Goal: Task Accomplishment & Management: Use online tool/utility

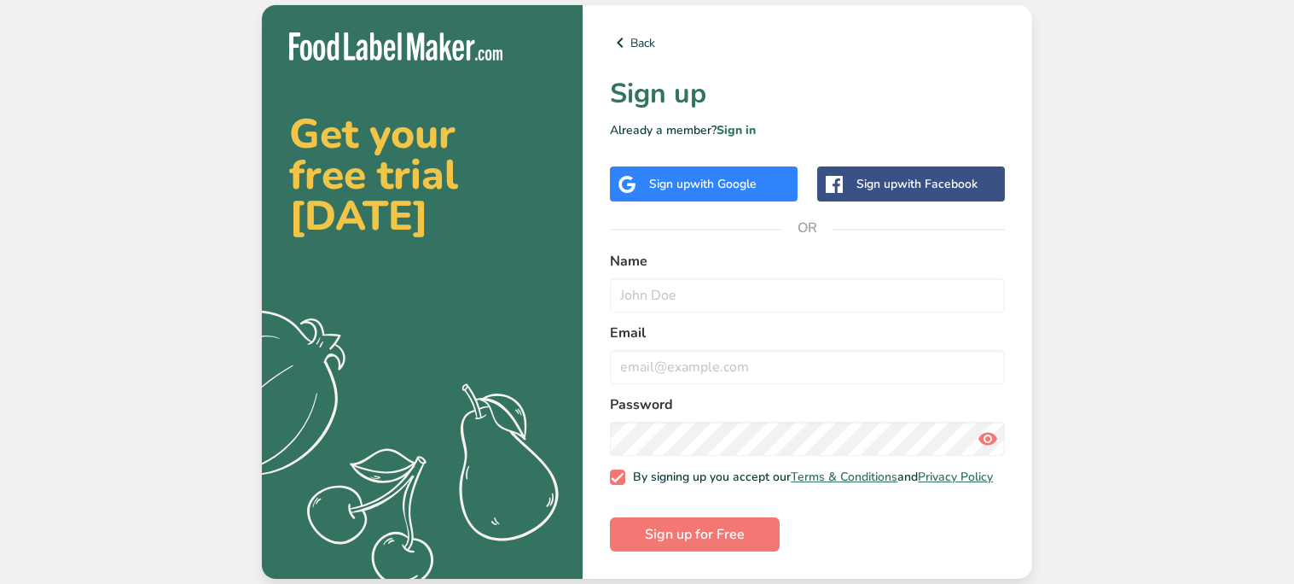
click at [729, 183] on span "with Google" at bounding box center [723, 184] width 67 height 16
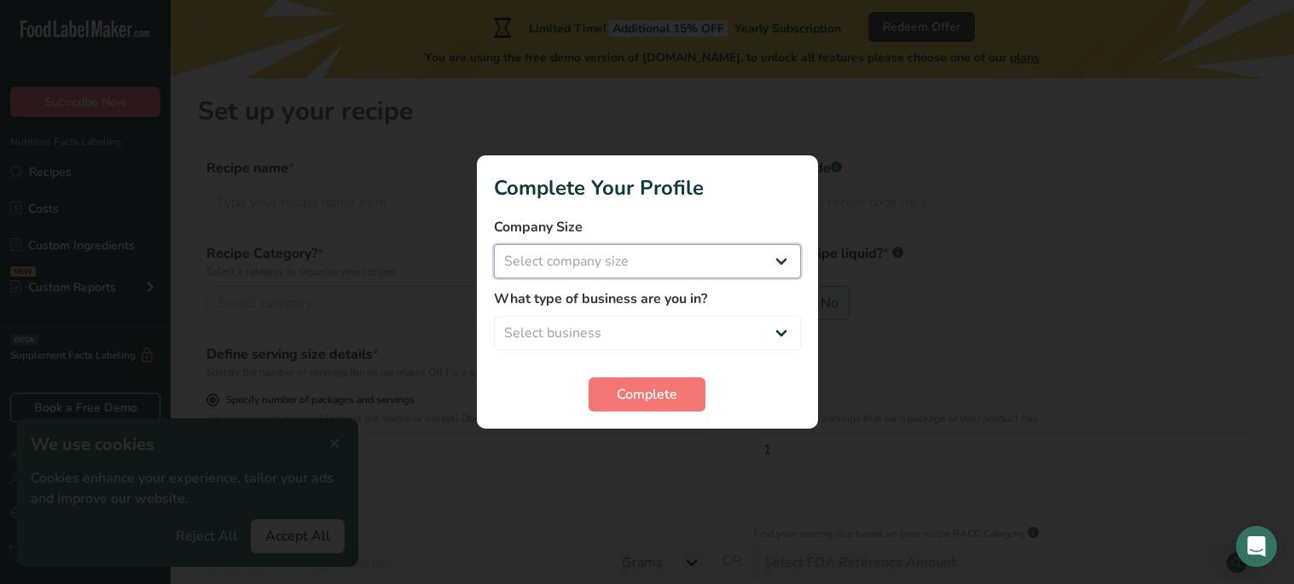
click at [635, 265] on select "Select company size Fewer than 10 Employees 10 to 50 Employees 51 to 500 Employ…" at bounding box center [647, 261] width 307 height 34
select select "1"
click at [494, 244] on select "Select company size Fewer than 10 Employees 10 to 50 Employees 51 to 500 Employ…" at bounding box center [647, 261] width 307 height 34
click at [635, 324] on select "Select business Packaged Food Manufacturer Restaurant & Cafe Bakery Meal Plans …" at bounding box center [647, 333] width 307 height 34
select select "1"
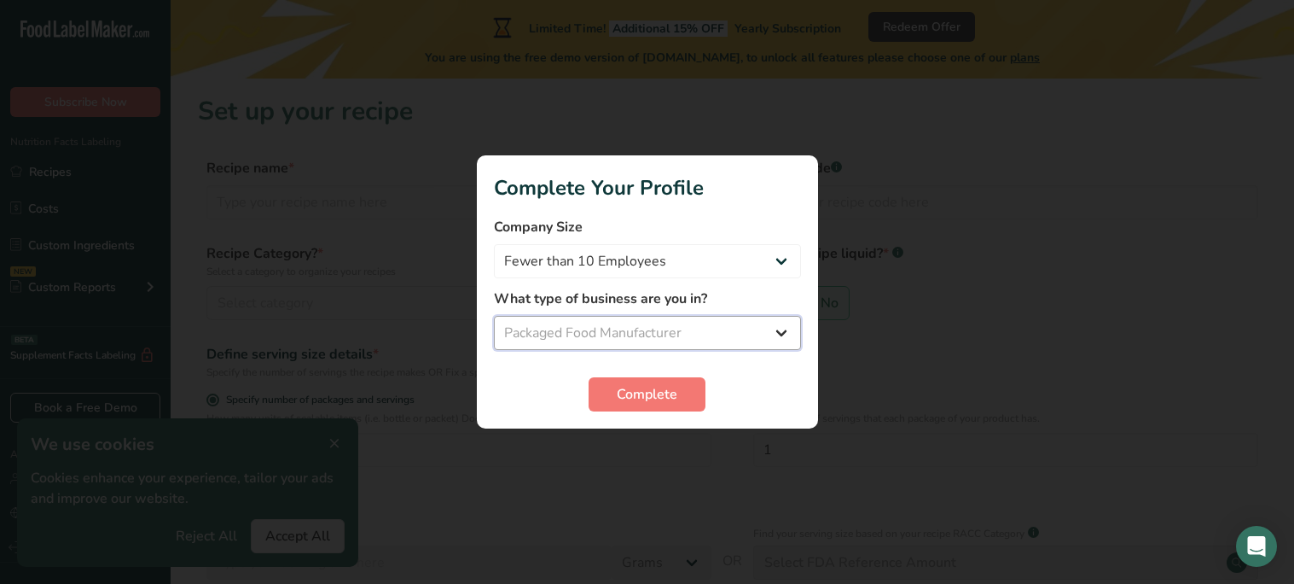
click at [494, 316] on select "Select business Packaged Food Manufacturer Restaurant & Cafe Bakery Meal Plans …" at bounding box center [647, 333] width 307 height 34
click at [639, 389] on span "Complete" at bounding box center [647, 394] width 61 height 20
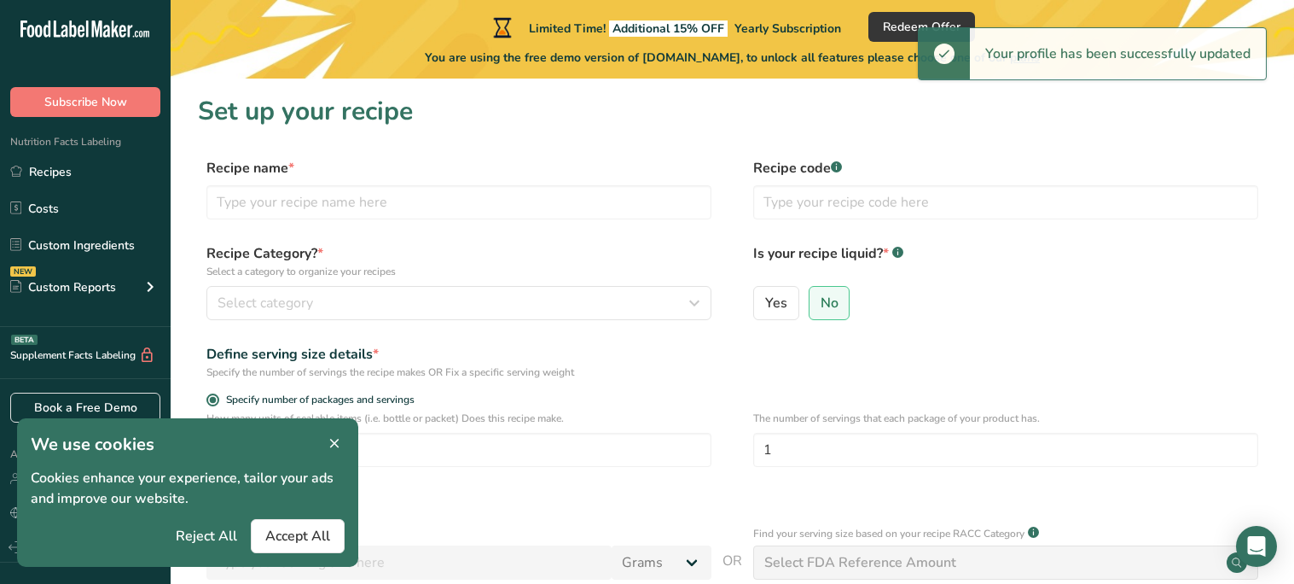
click at [334, 446] on icon at bounding box center [334, 444] width 15 height 24
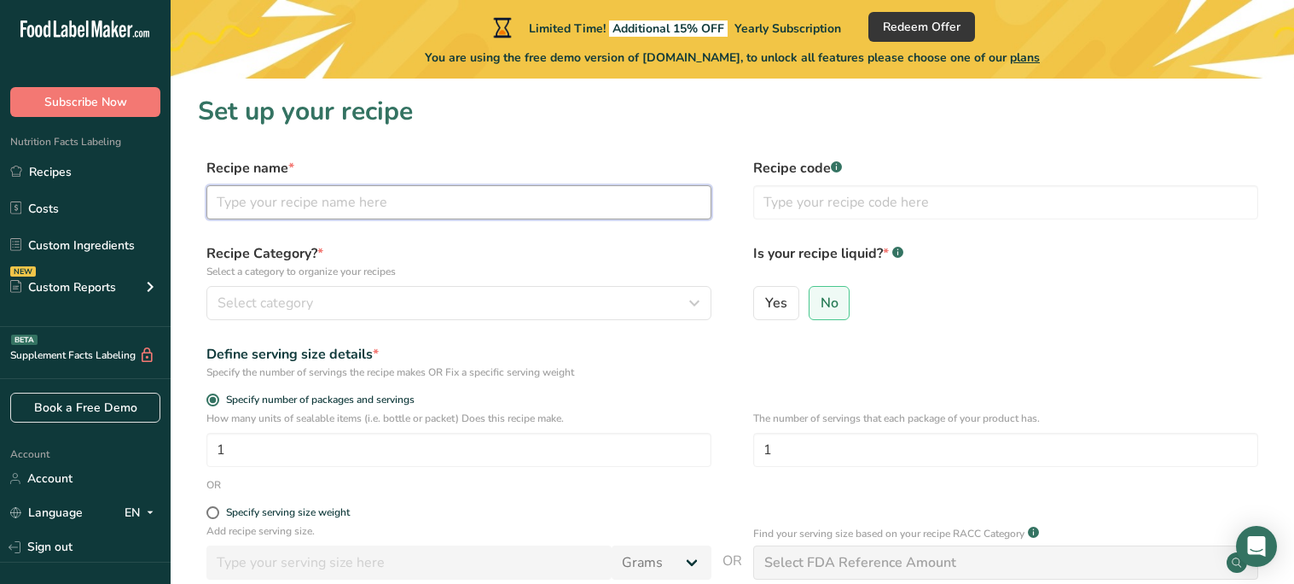
click at [357, 205] on input "text" at bounding box center [458, 202] width 505 height 34
type input "Butterscotch"
click at [407, 320] on div "Recipe Category? * Select a category to organize your recipes Select category S…" at bounding box center [732, 286] width 1069 height 87
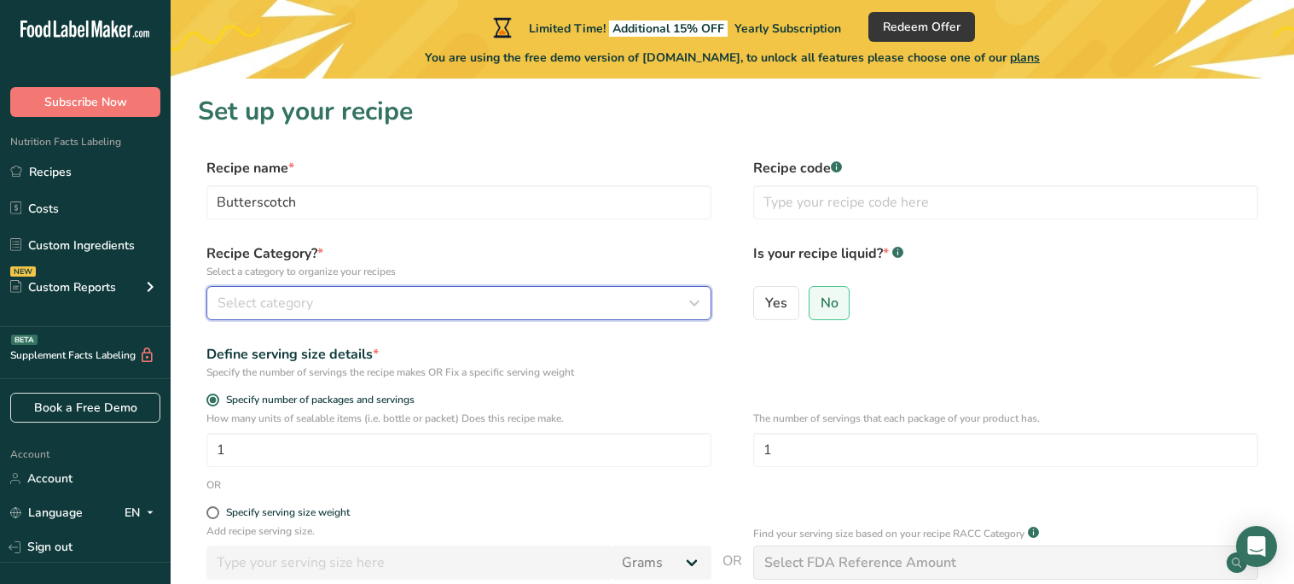
click at [410, 305] on div "Select category" at bounding box center [454, 303] width 473 height 20
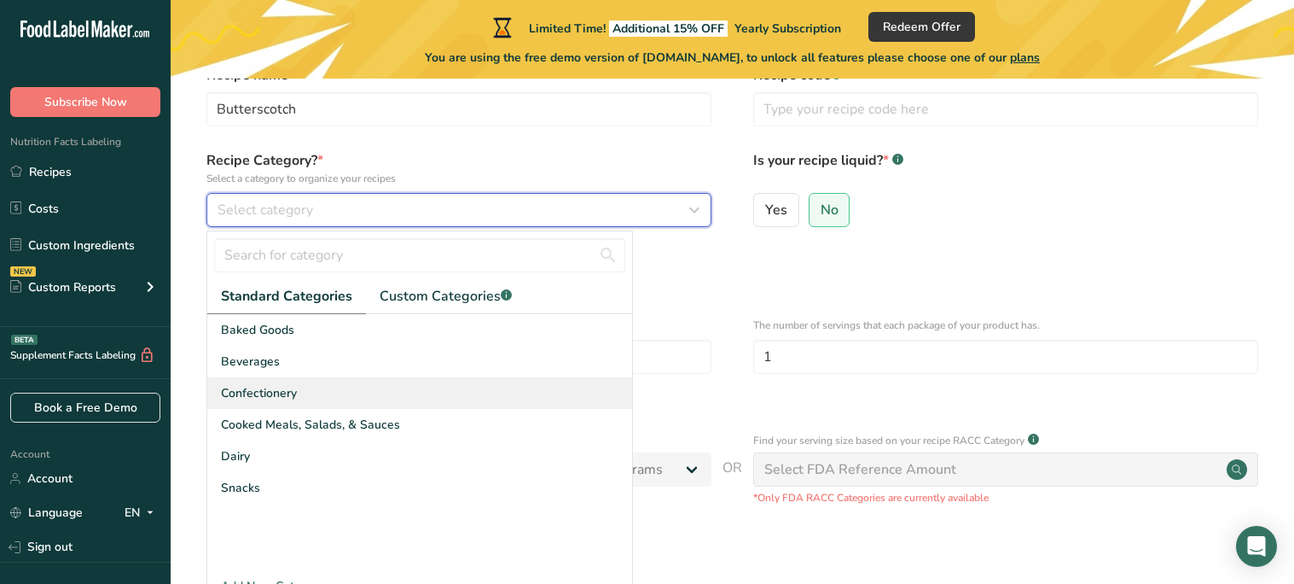
scroll to position [90, 0]
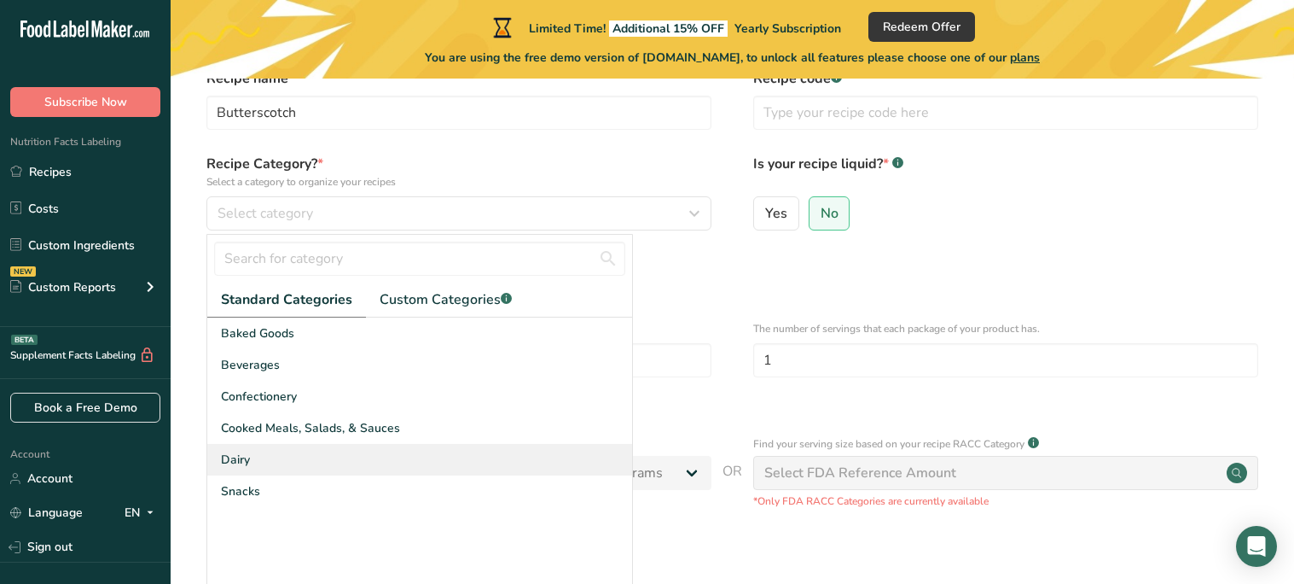
click at [305, 466] on div "Dairy" at bounding box center [419, 460] width 425 height 32
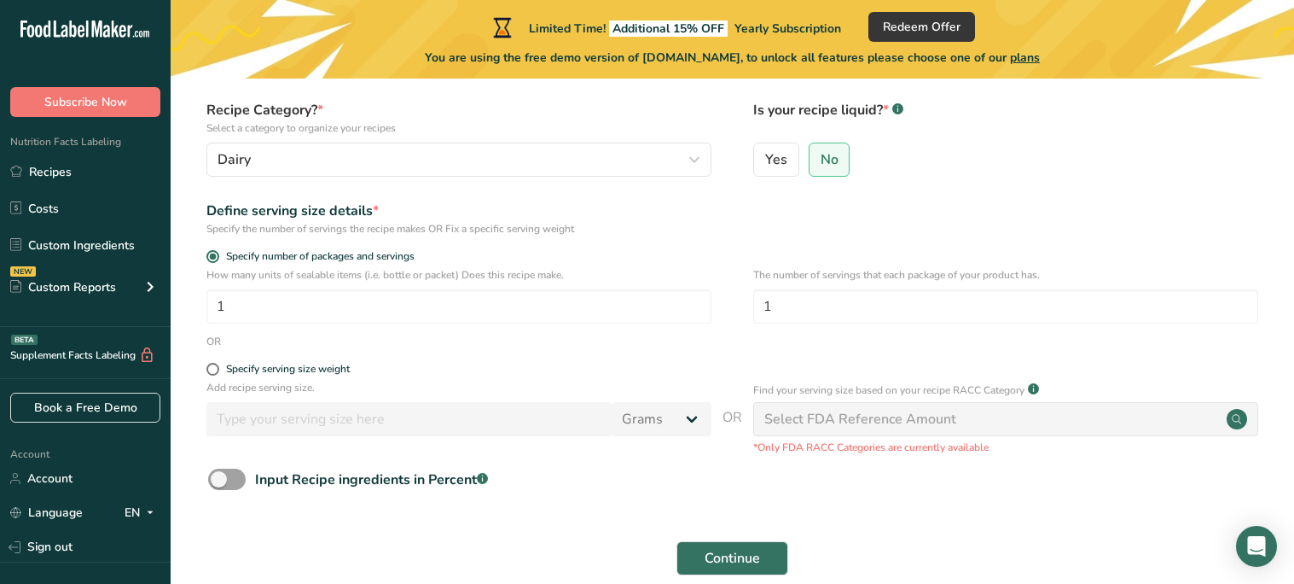
scroll to position [148, 0]
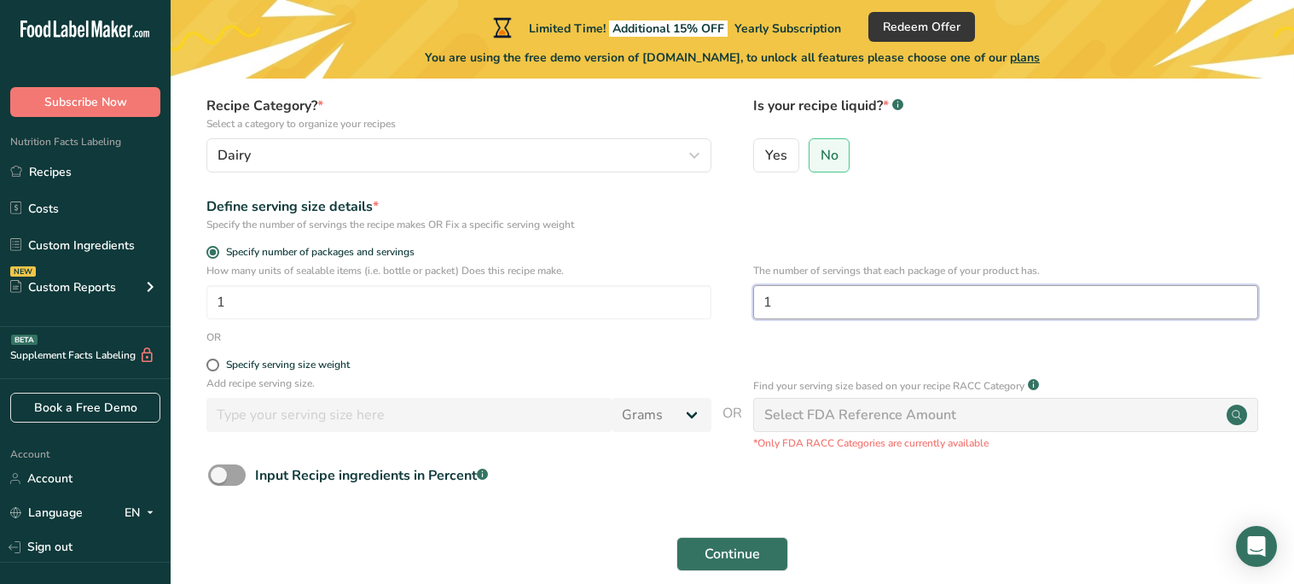
click at [824, 305] on input "1" at bounding box center [1005, 302] width 505 height 34
type input "10"
click at [621, 330] on div "OR" at bounding box center [732, 336] width 1069 height 15
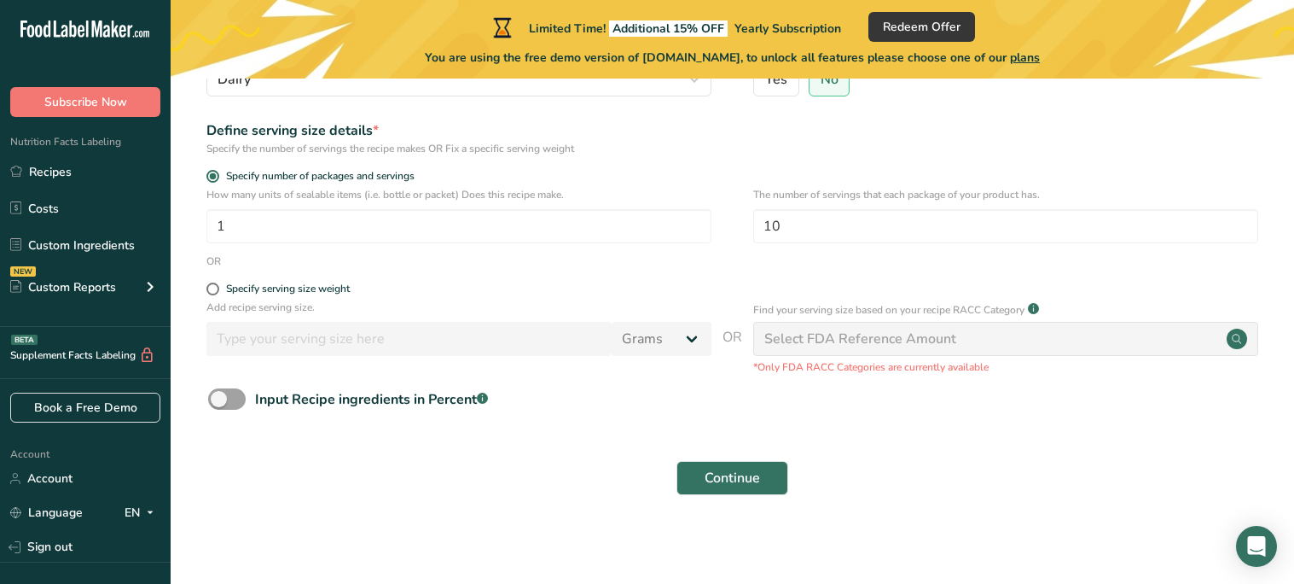
scroll to position [228, 0]
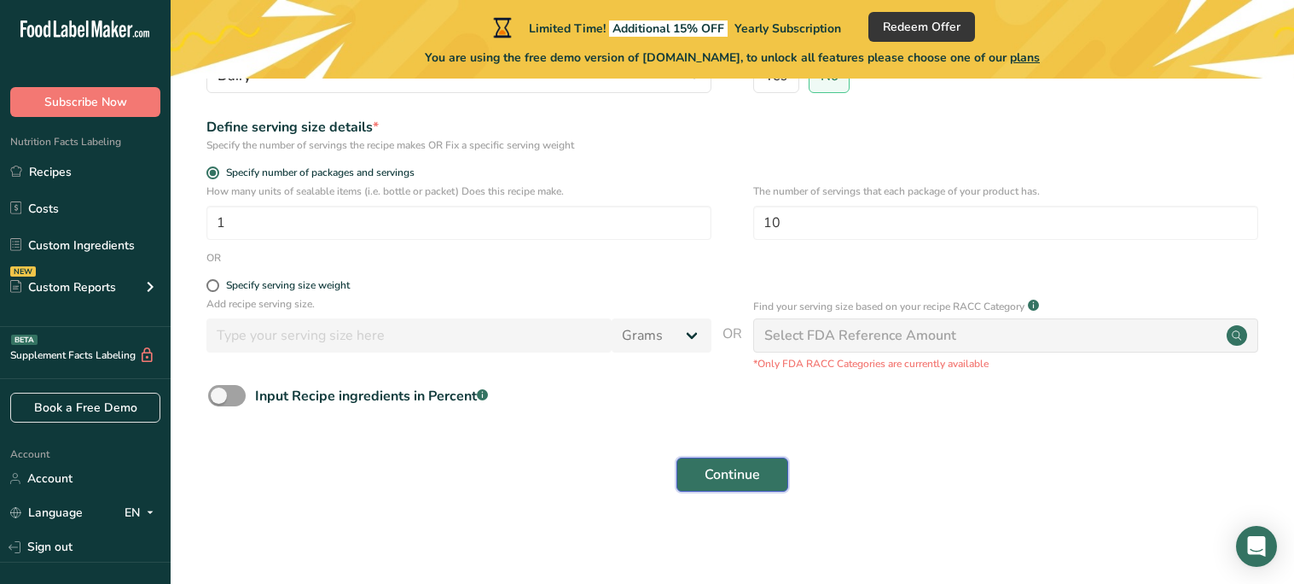
click at [741, 474] on span "Continue" at bounding box center [732, 474] width 55 height 20
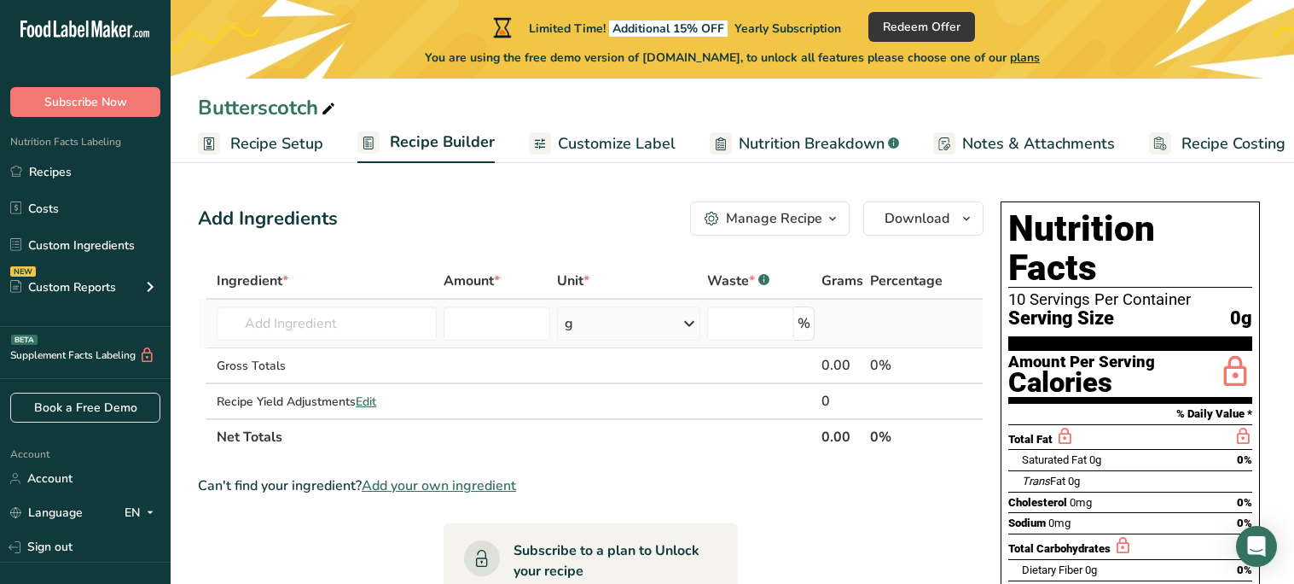
click at [691, 328] on icon at bounding box center [689, 323] width 20 height 31
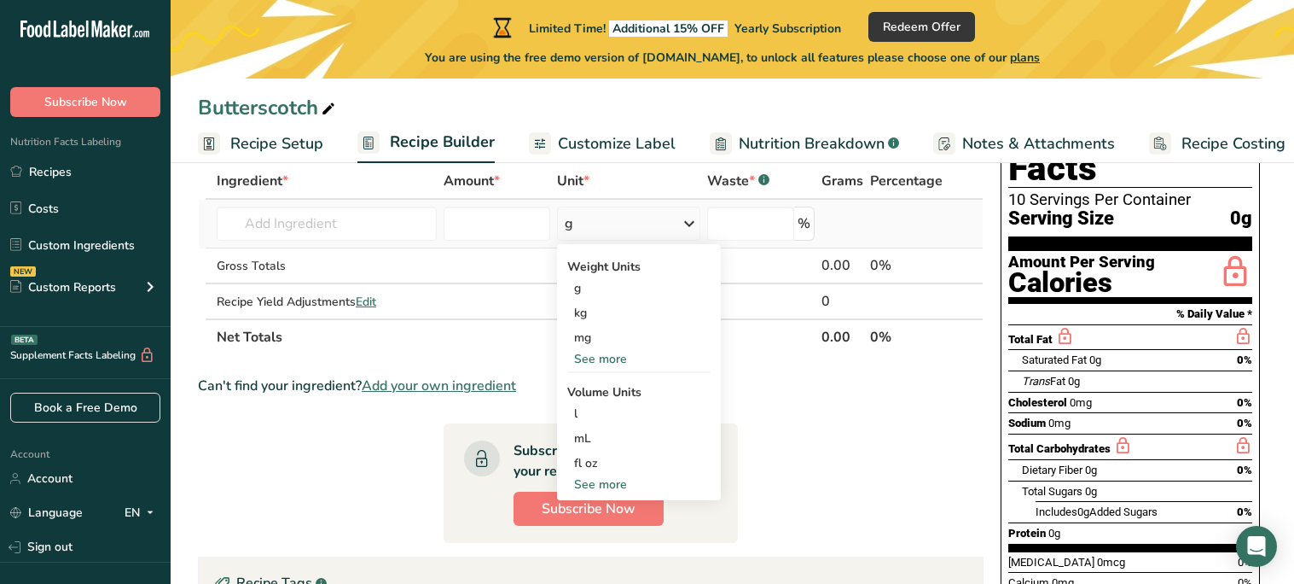
scroll to position [90, 0]
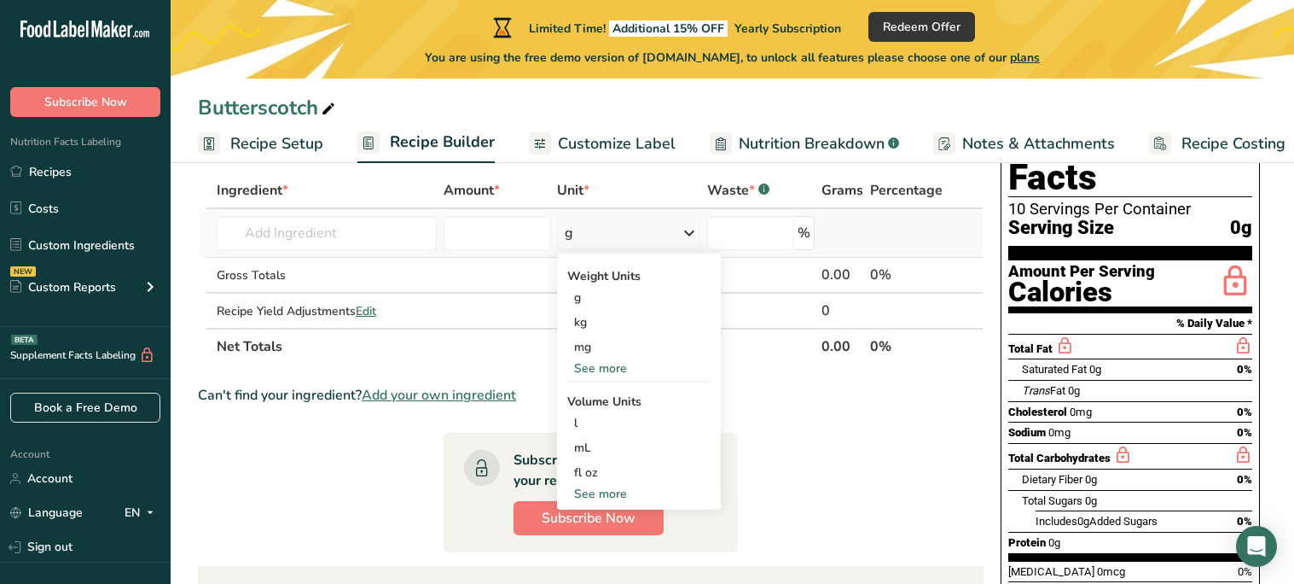
click at [604, 369] on div "See more" at bounding box center [638, 368] width 143 height 18
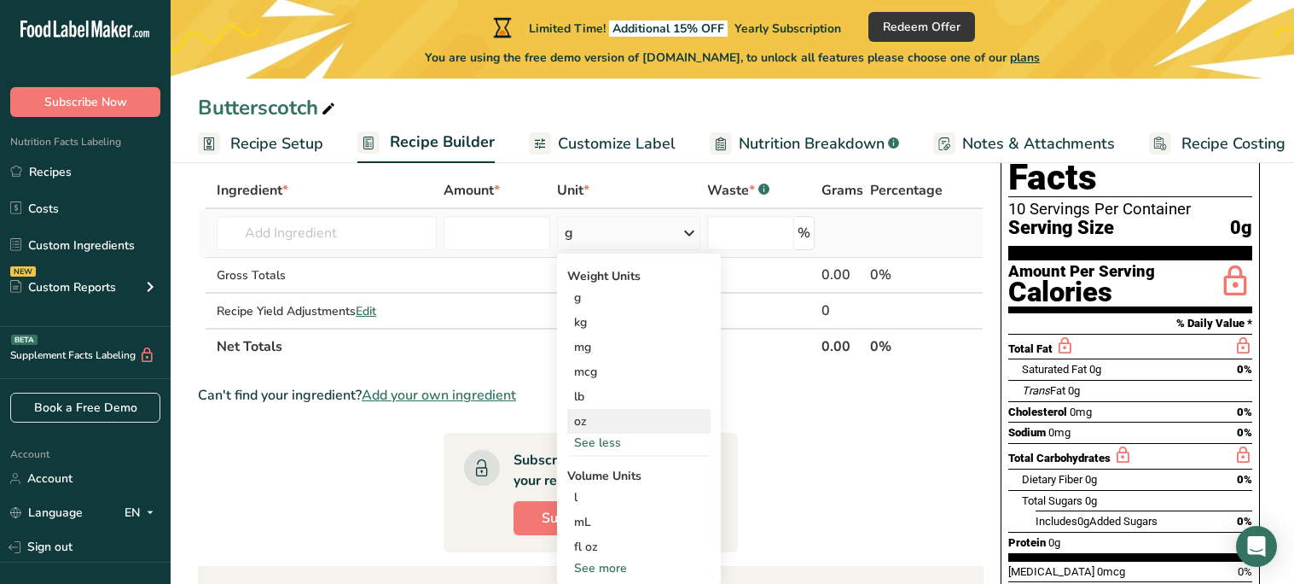
click at [604, 422] on div "oz" at bounding box center [638, 421] width 143 height 25
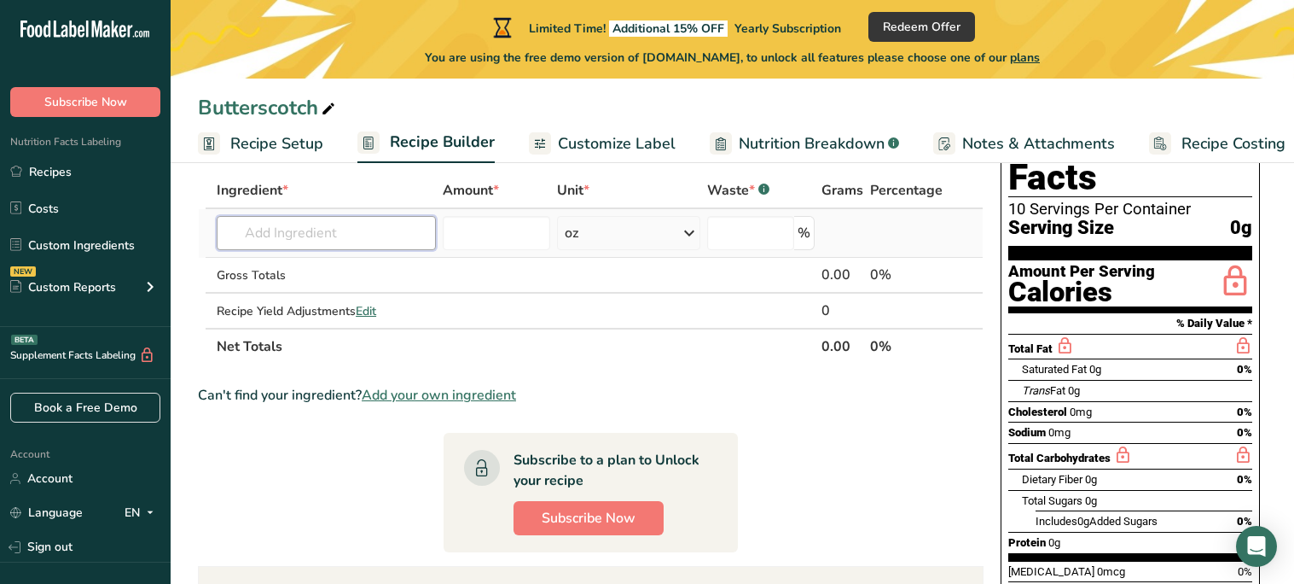
click at [320, 240] on input "text" at bounding box center [326, 233] width 219 height 34
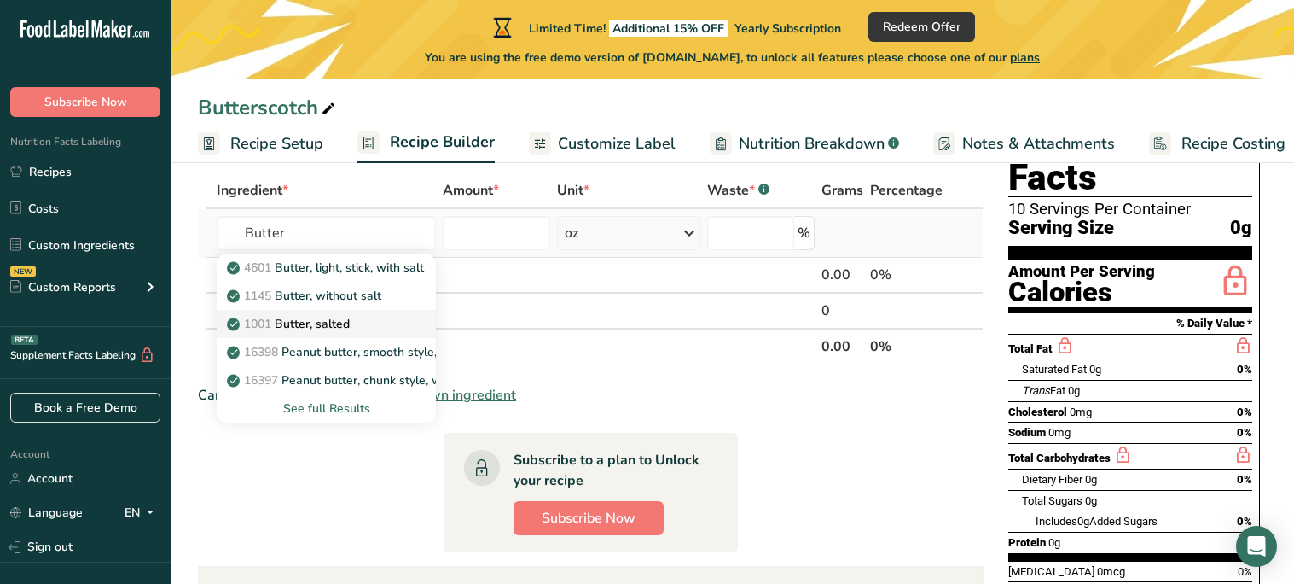
click at [383, 329] on div "1001 Butter, salted" at bounding box center [312, 324] width 165 height 18
type input "Butter, salted"
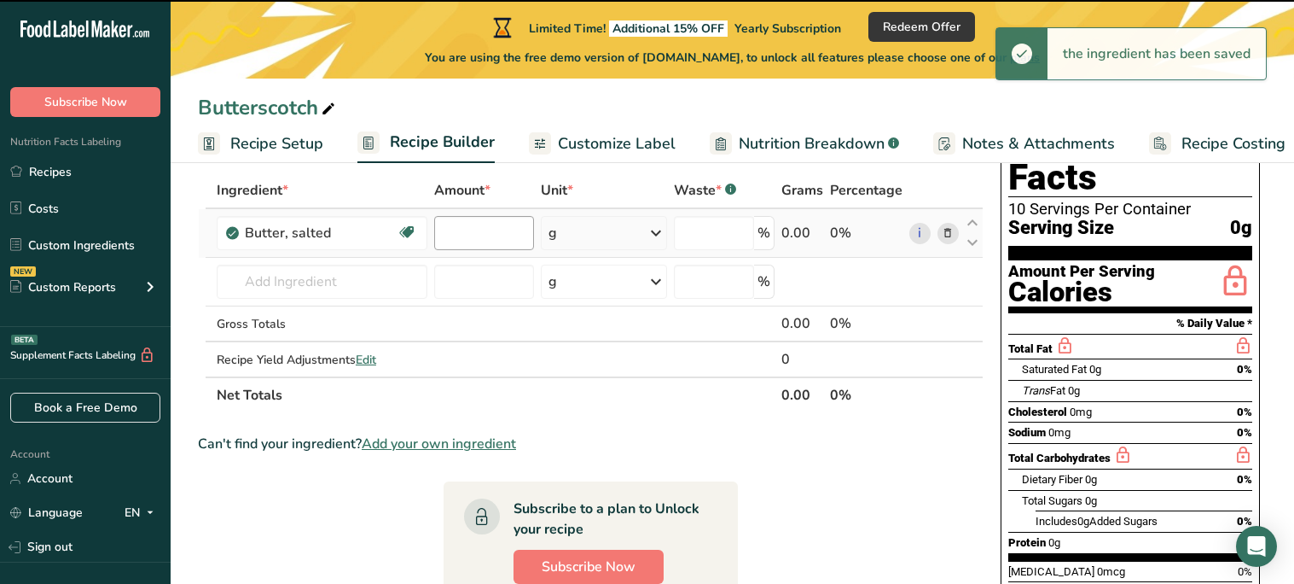
type input "0"
click at [489, 238] on input "0" at bounding box center [484, 233] width 100 height 34
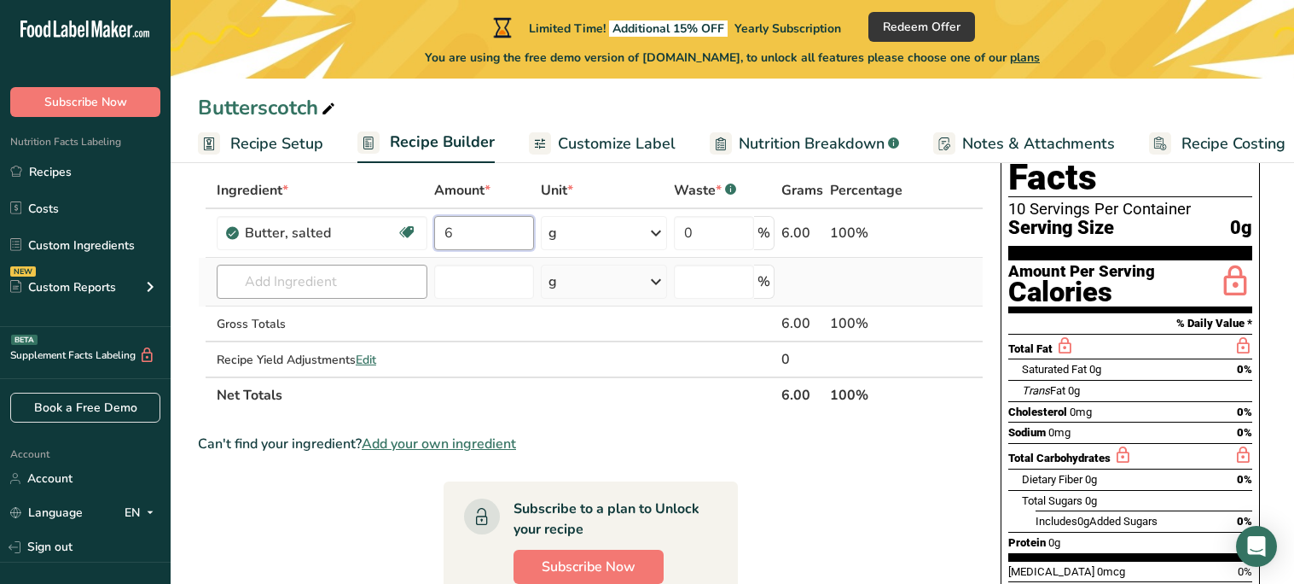
type input "6"
click at [361, 281] on div "Ingredient * Amount * Unit * Waste * .a-a{fill:#347362;}.b-a{fill:#fff;} Grams …" at bounding box center [591, 292] width 786 height 241
type input "D"
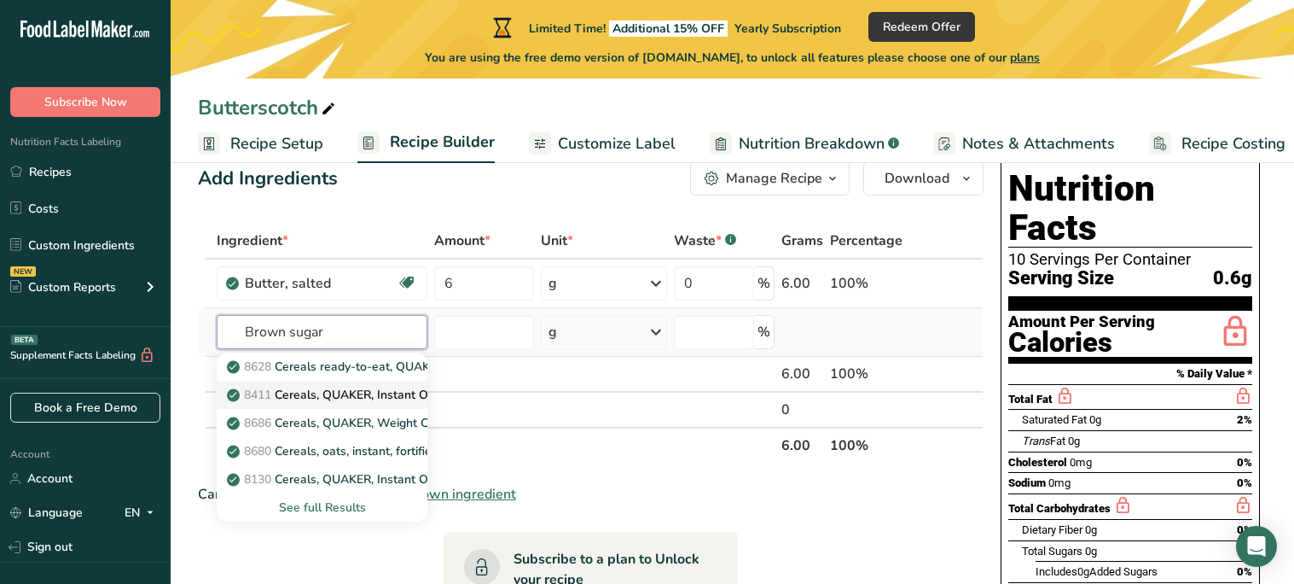
scroll to position [31, 0]
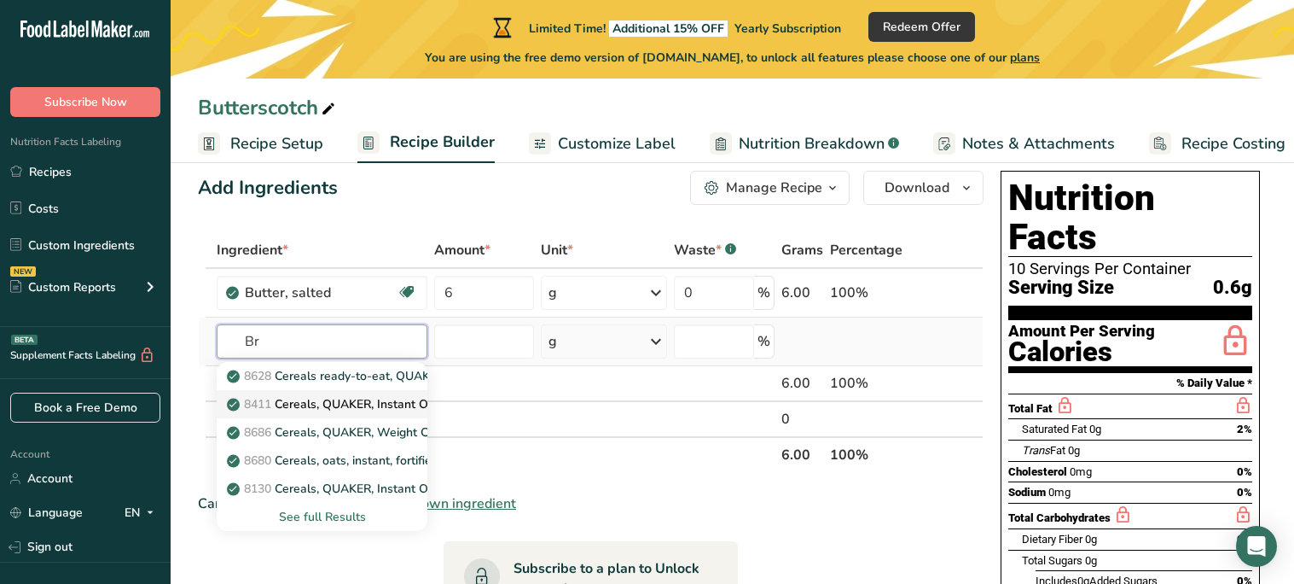
type input "B"
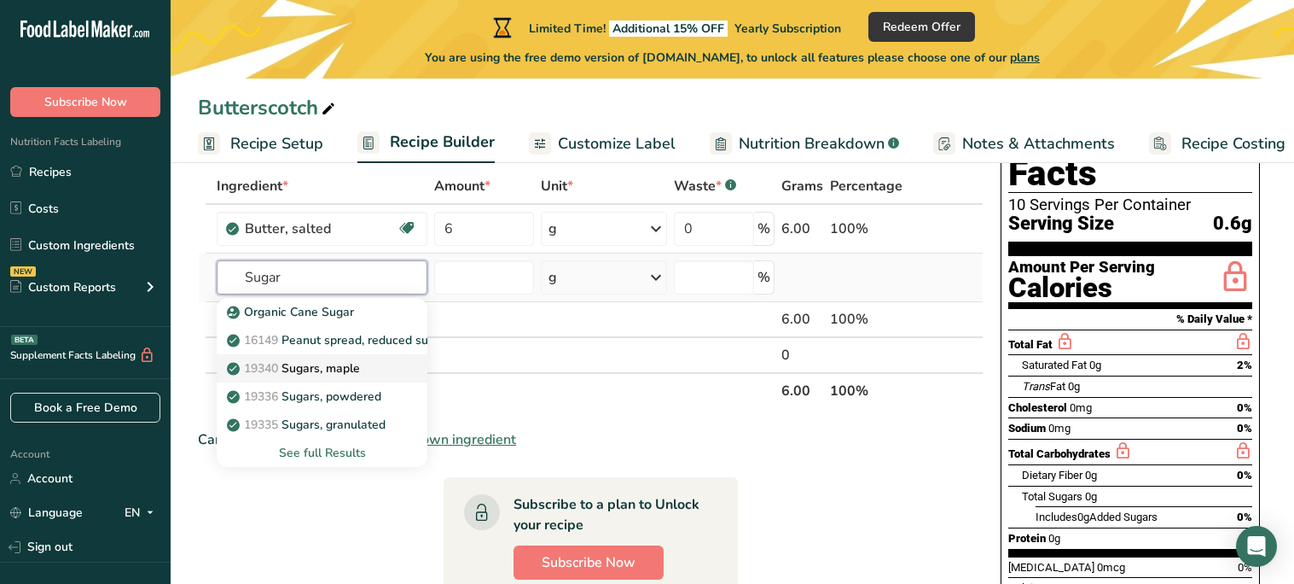
scroll to position [91, 0]
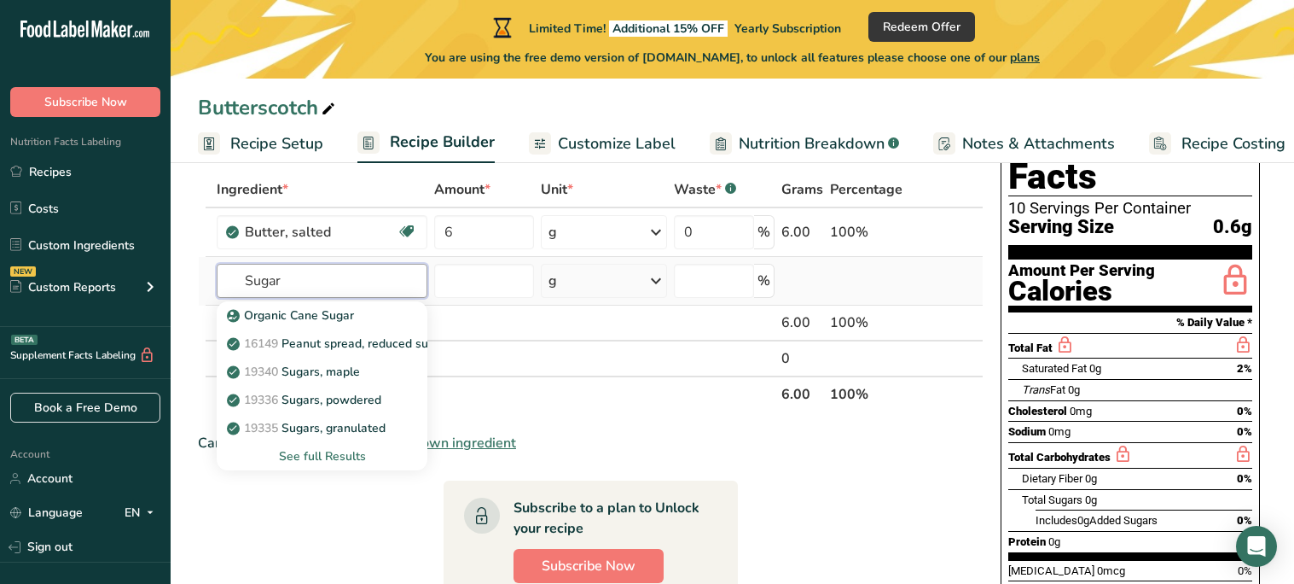
type input "Sugar"
click at [330, 456] on div "See full Results" at bounding box center [321, 456] width 183 height 18
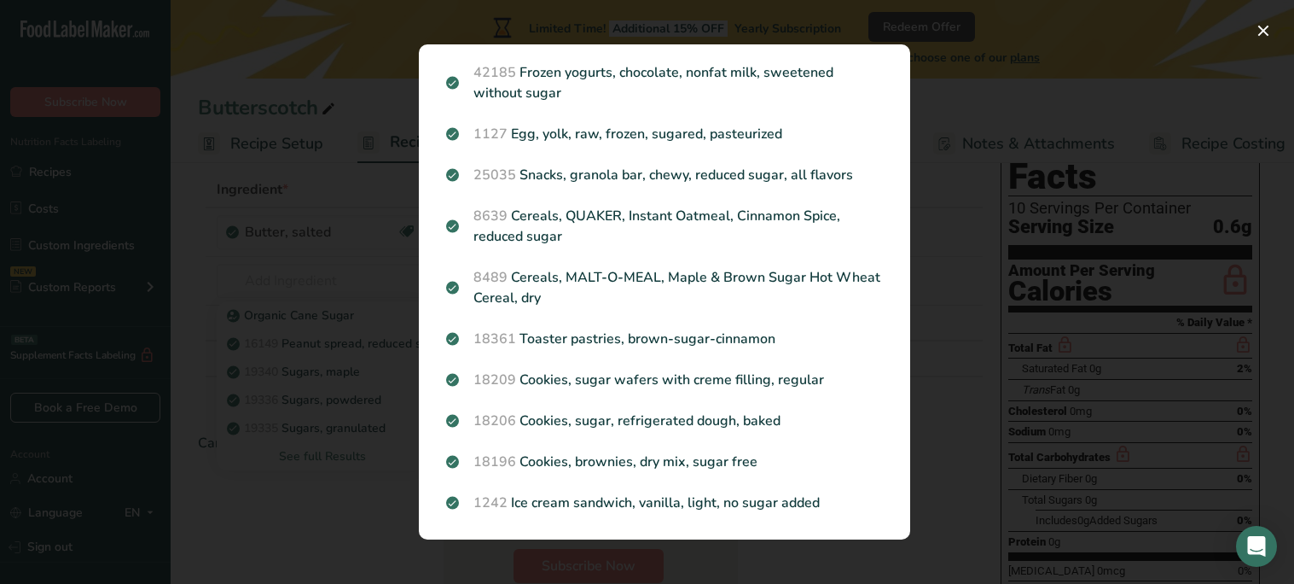
scroll to position [0, 0]
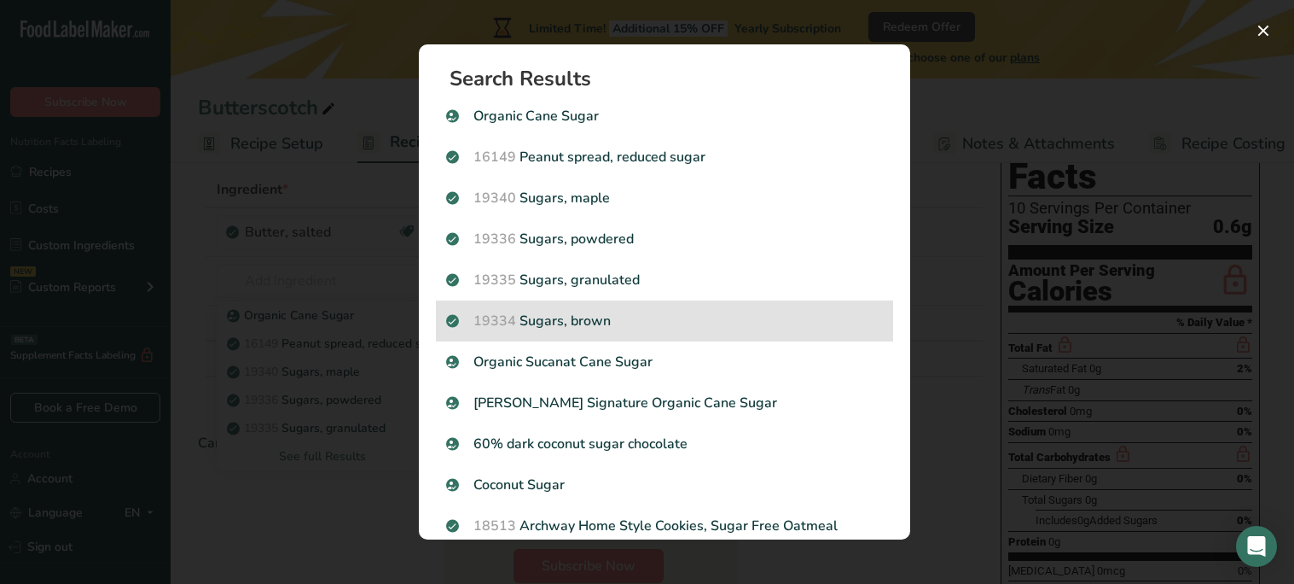
click at [658, 318] on p "19334 Sugars, brown" at bounding box center [664, 321] width 437 height 20
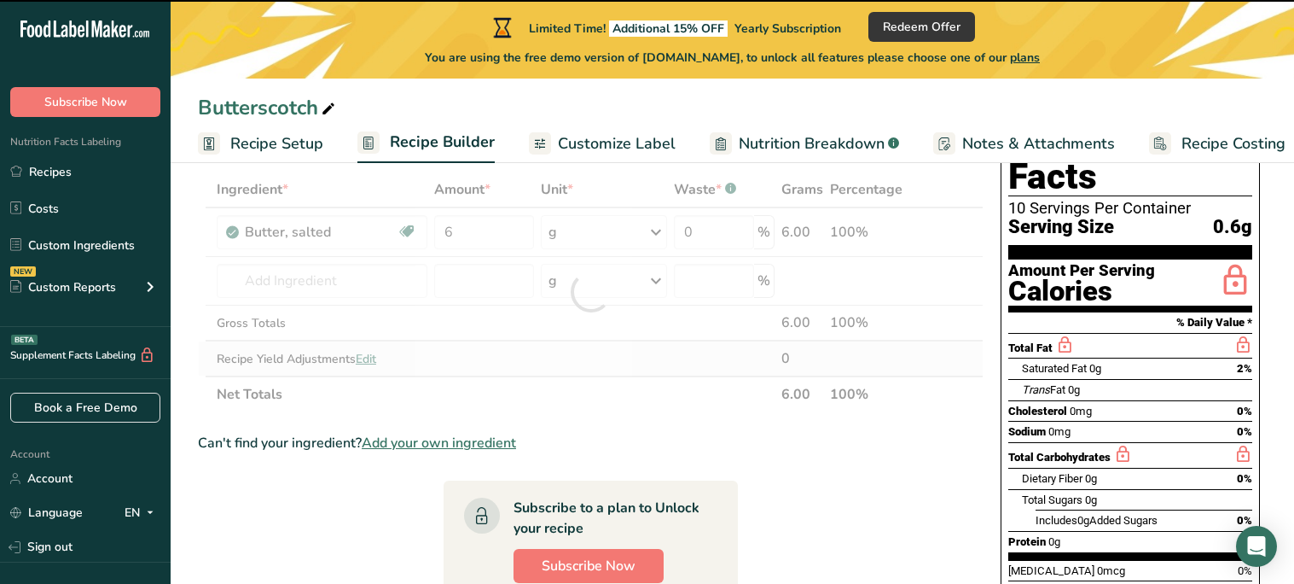
type input "0"
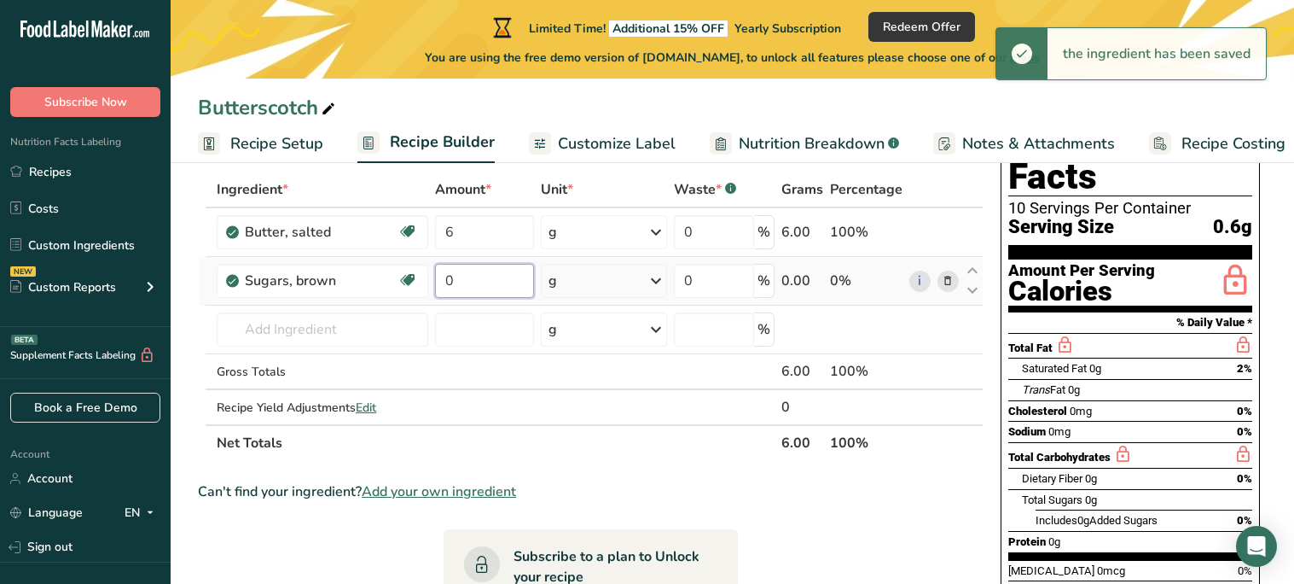
click at [492, 284] on input "0" at bounding box center [484, 281] width 99 height 34
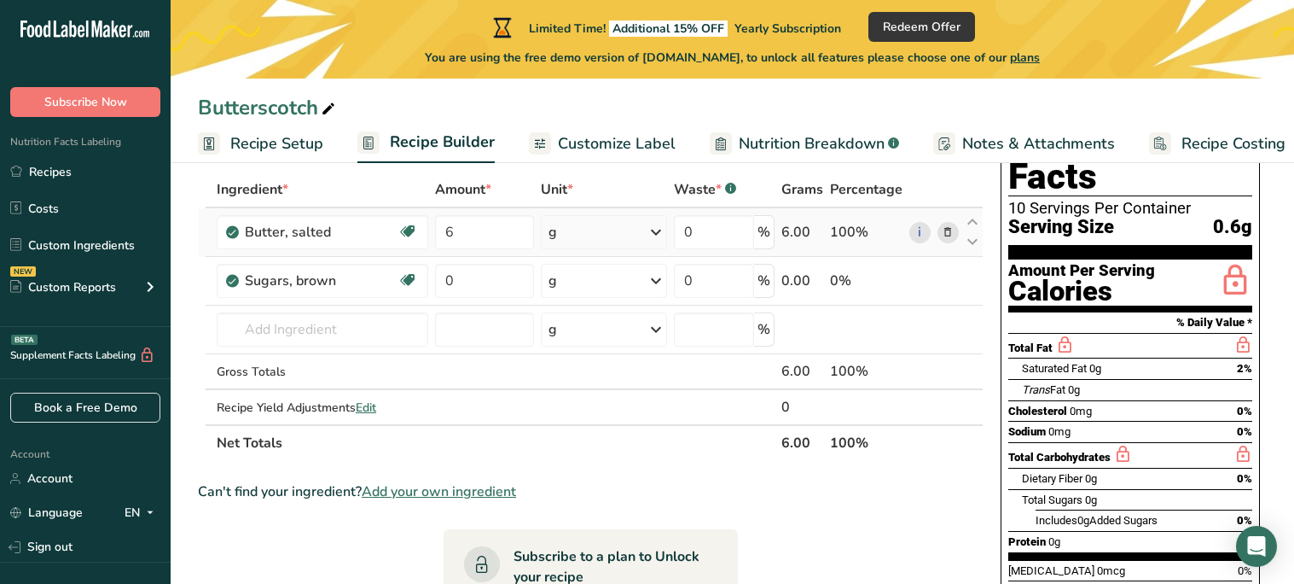
click at [640, 234] on div "Ingredient * Amount * Unit * Waste * .a-a{fill:#347362;}.b-a{fill:#fff;} Grams …" at bounding box center [591, 316] width 786 height 289
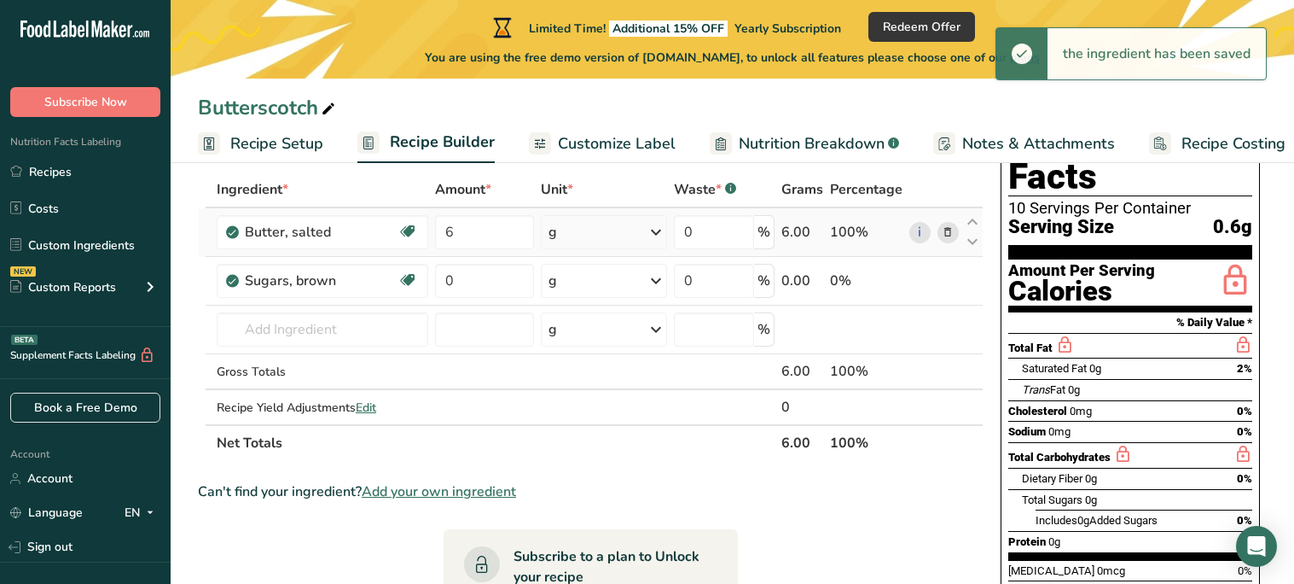
click at [657, 230] on icon at bounding box center [656, 232] width 20 height 31
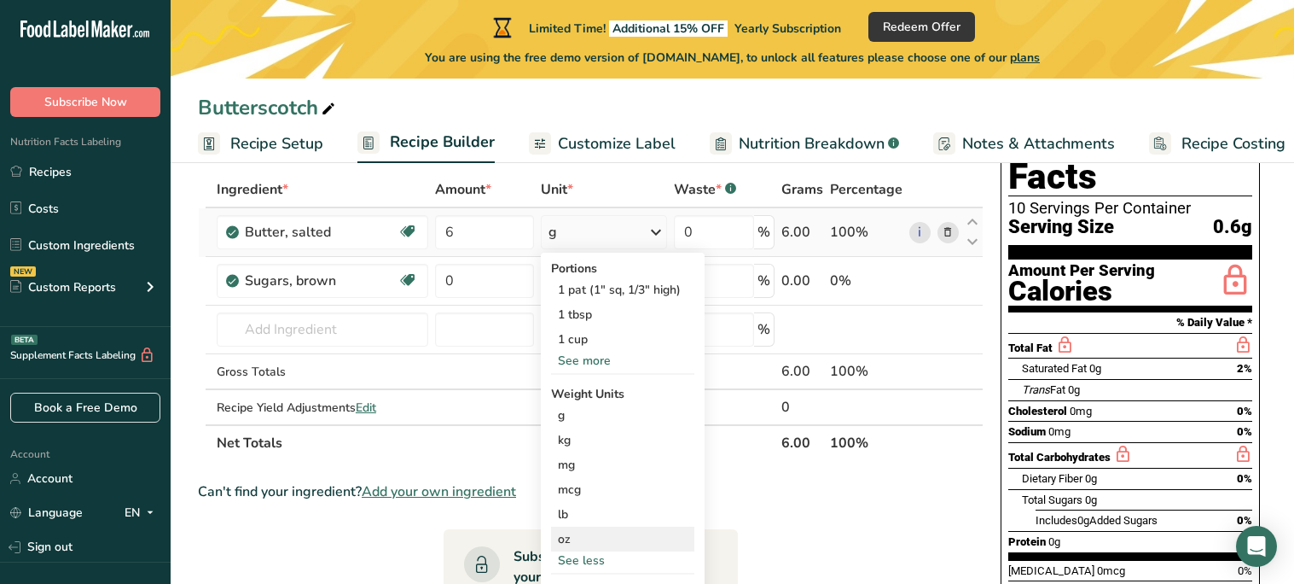
click at [575, 541] on div "oz" at bounding box center [622, 538] width 143 height 25
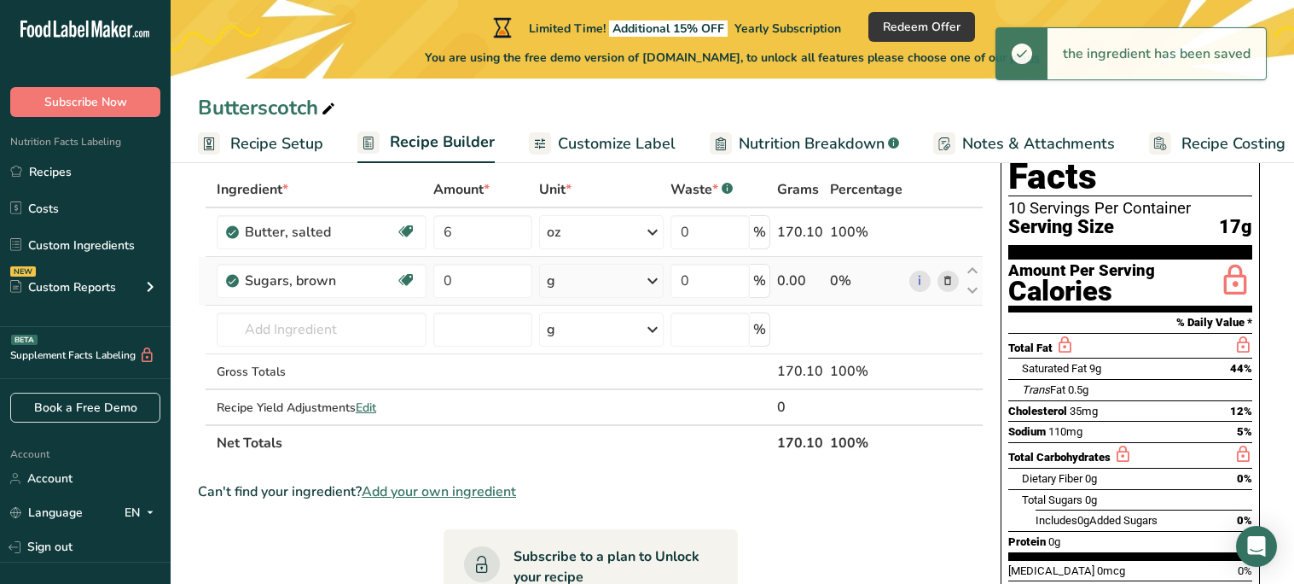
click at [662, 279] on icon at bounding box center [653, 280] width 20 height 31
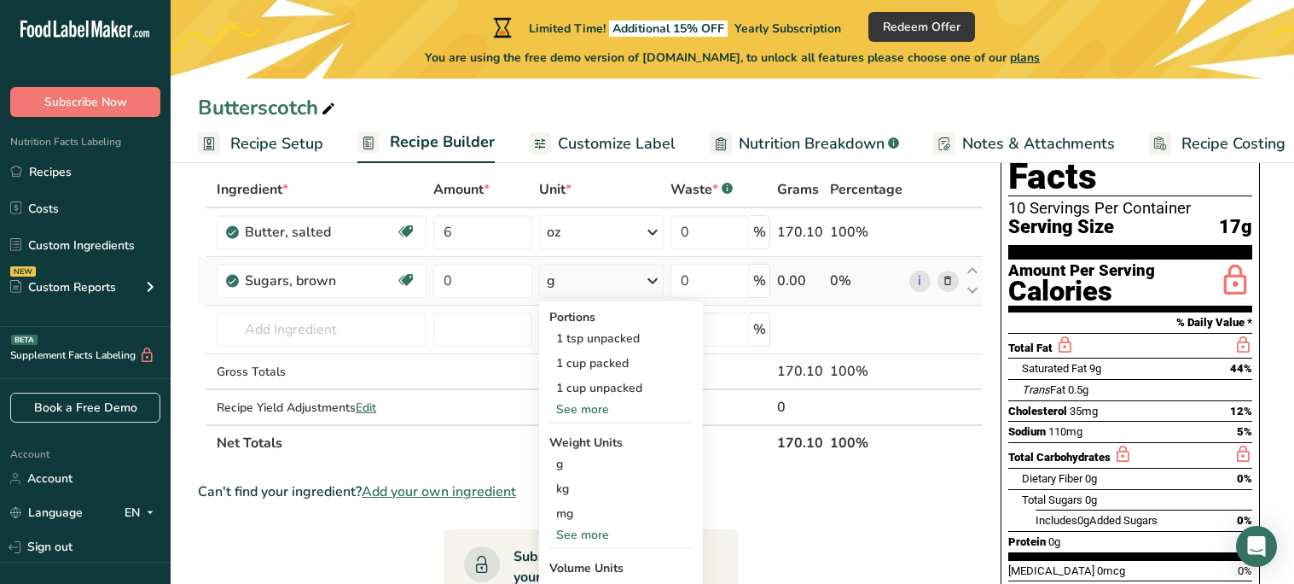
click at [597, 533] on div "See more" at bounding box center [621, 535] width 143 height 18
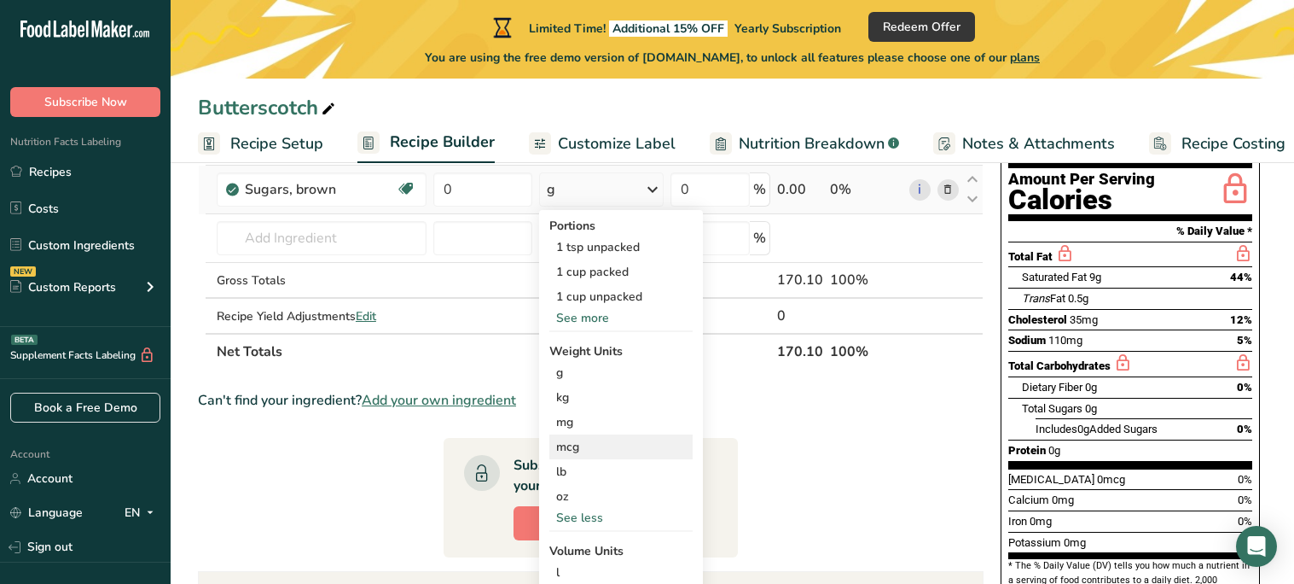
scroll to position [175, 0]
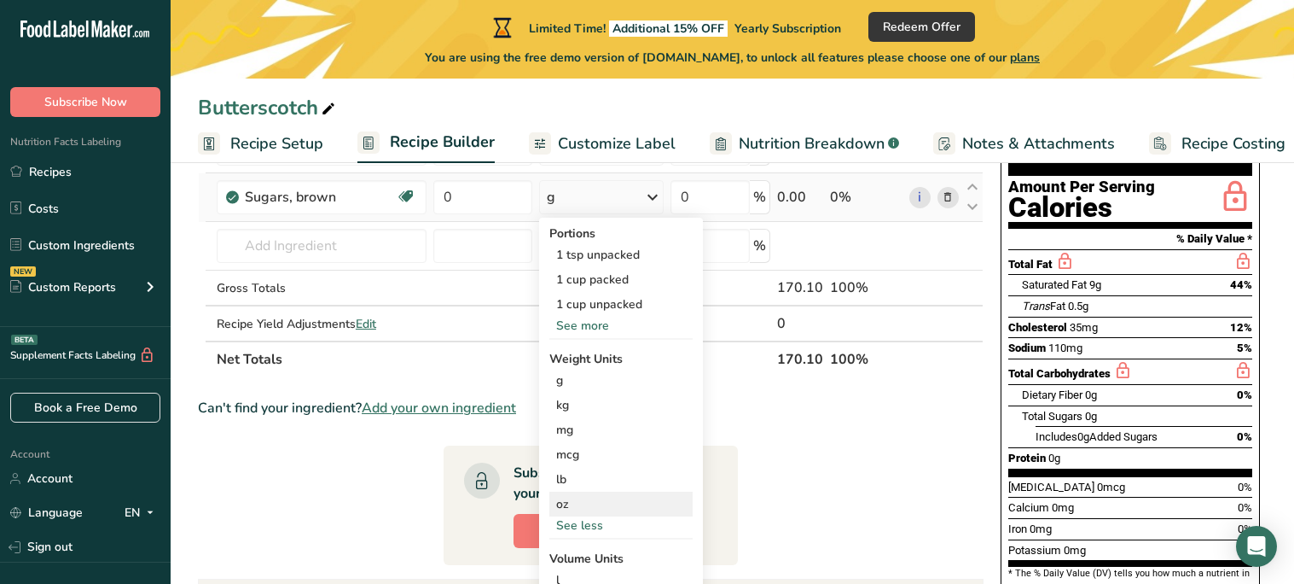
click at [569, 502] on div "oz" at bounding box center [621, 504] width 143 height 25
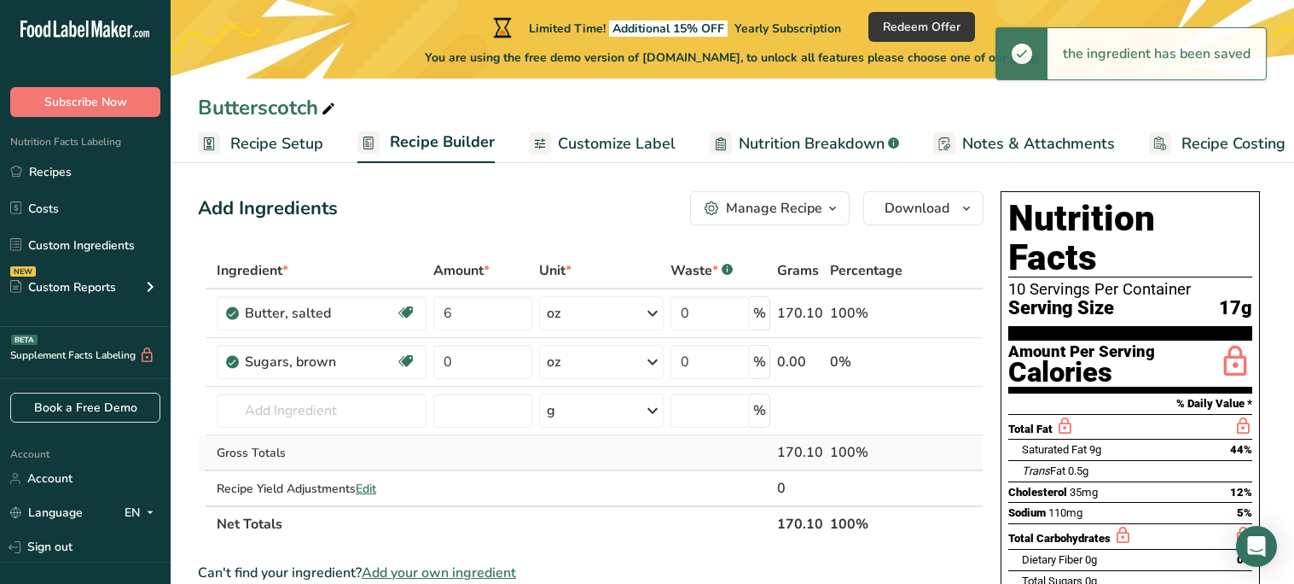
scroll to position [0, 0]
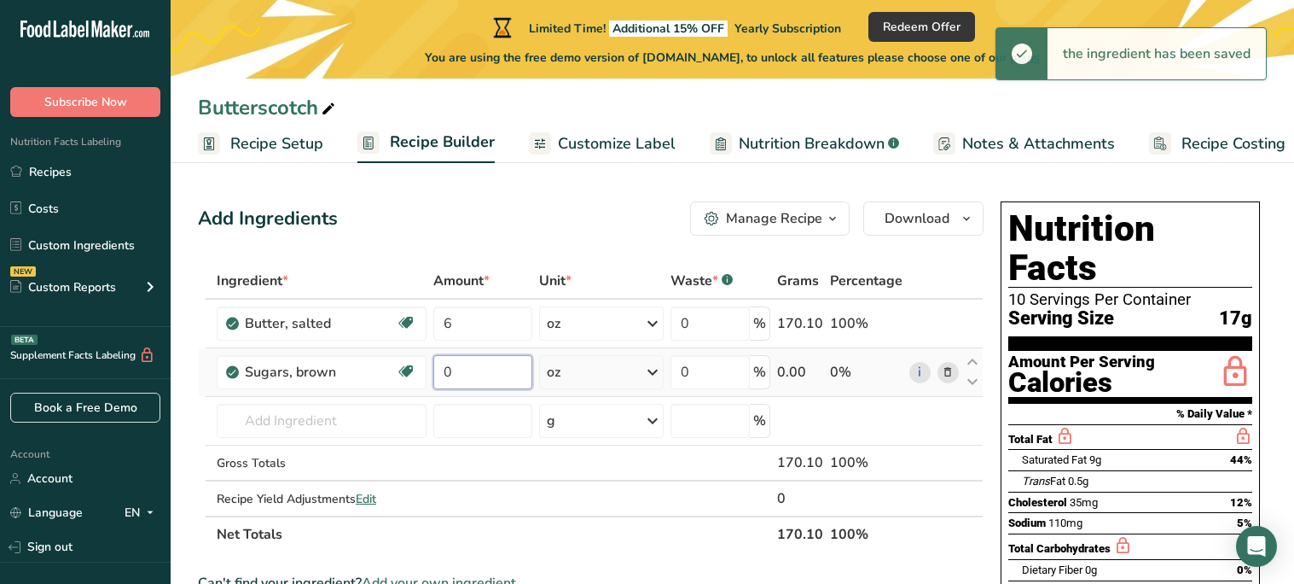
click at [498, 362] on input "0" at bounding box center [482, 372] width 98 height 34
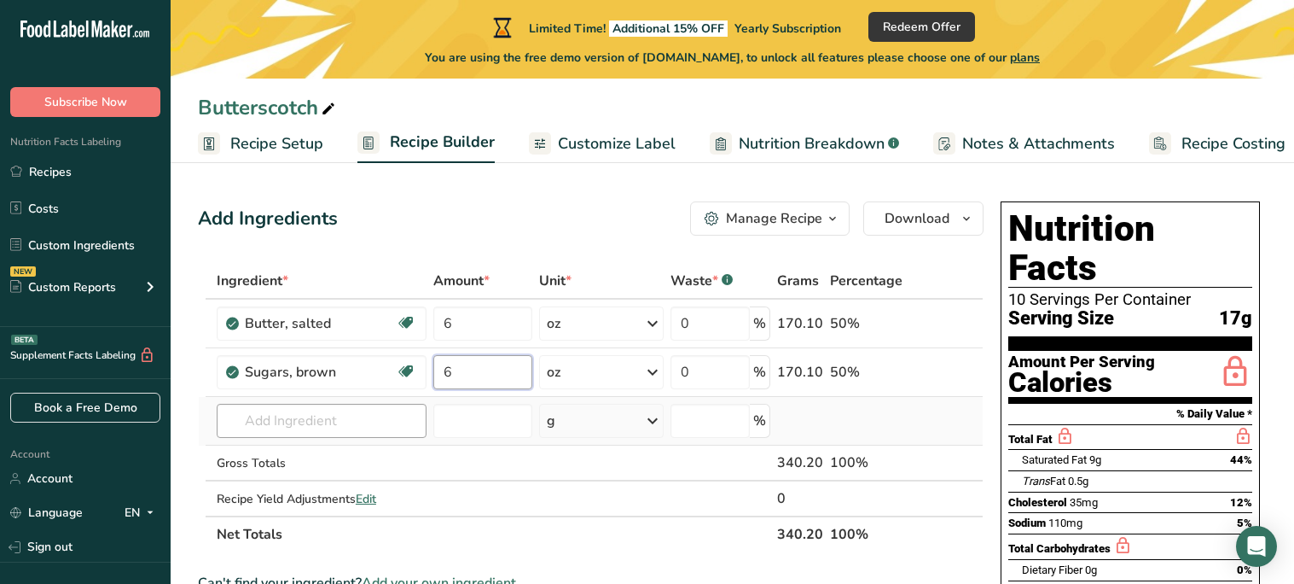
type input "6"
click at [254, 423] on div "Ingredient * Amount * Unit * Waste * .a-a{fill:#347362;}.b-a{fill:#fff;} Grams …" at bounding box center [591, 407] width 786 height 289
type input "F"
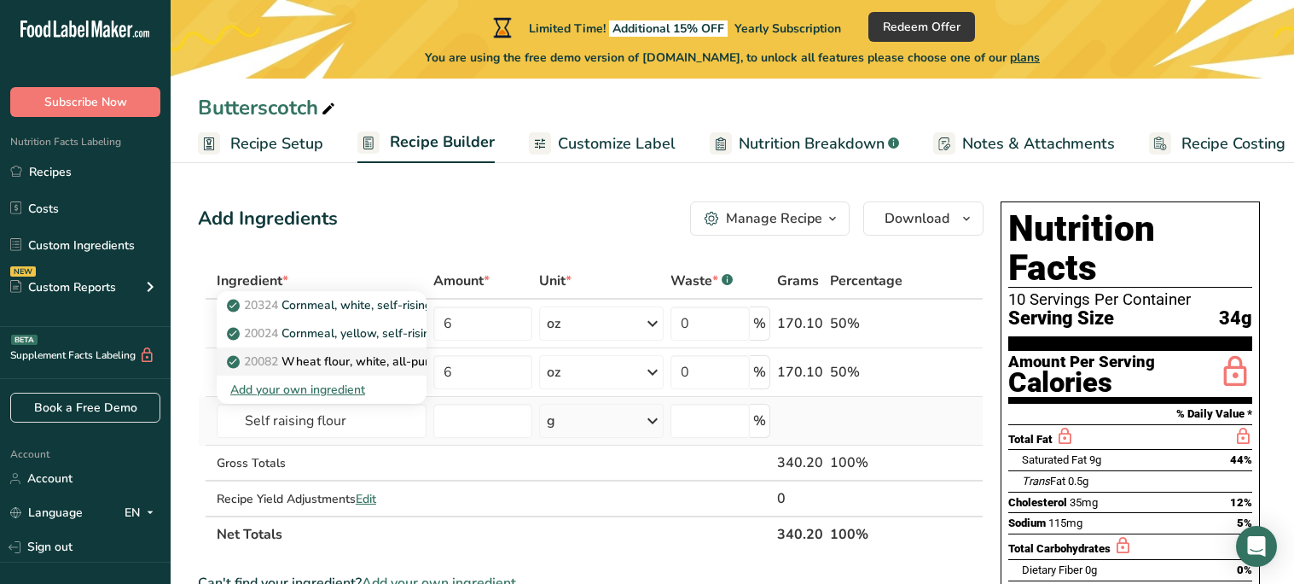
click at [342, 364] on p "20082 Wheat flour, white, all-purpose, self-rising, enriched" at bounding box center [399, 361] width 339 height 18
type input "Wheat flour, white, all-purpose, self-rising, enriched"
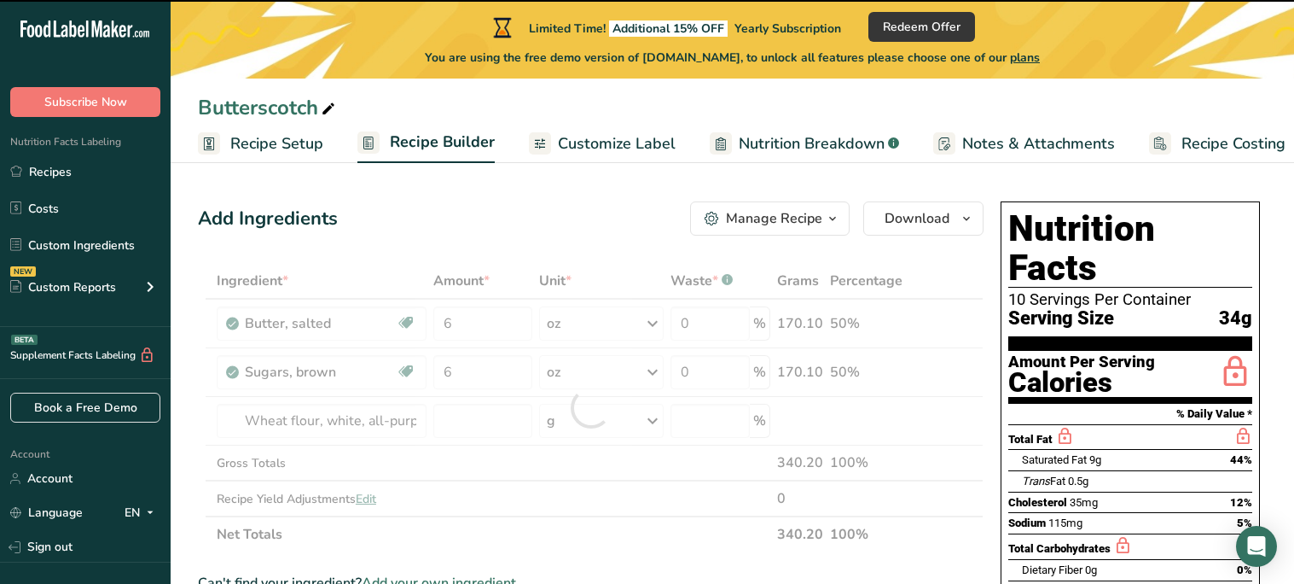
type input "0"
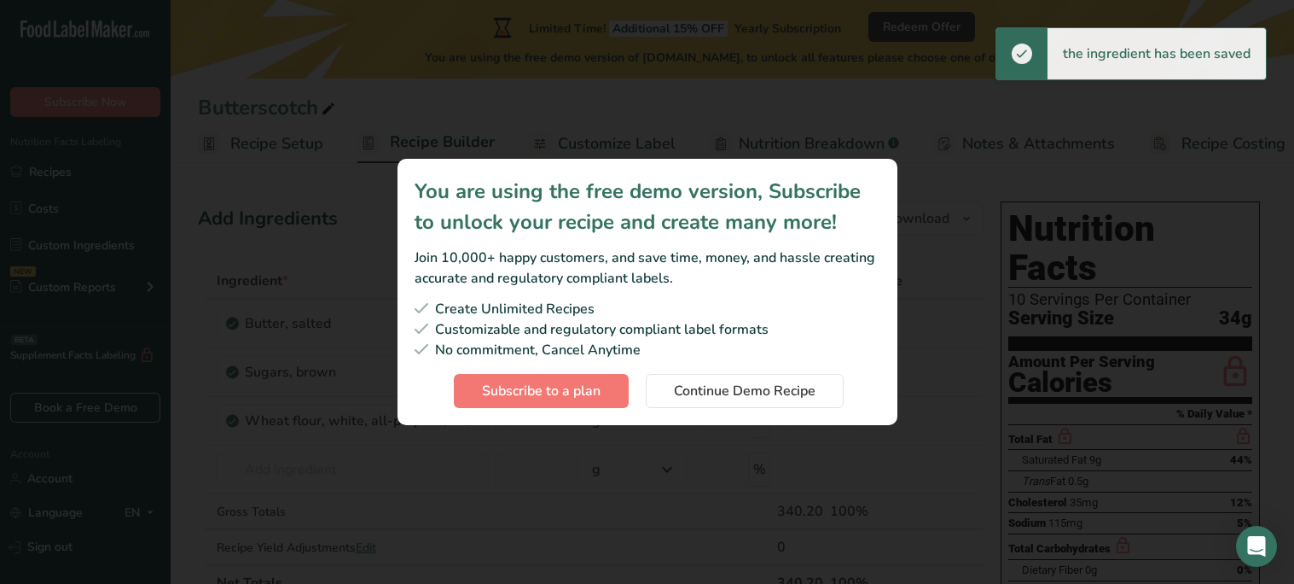
click at [315, 420] on div "Subscription modal" at bounding box center [647, 292] width 1294 height 584
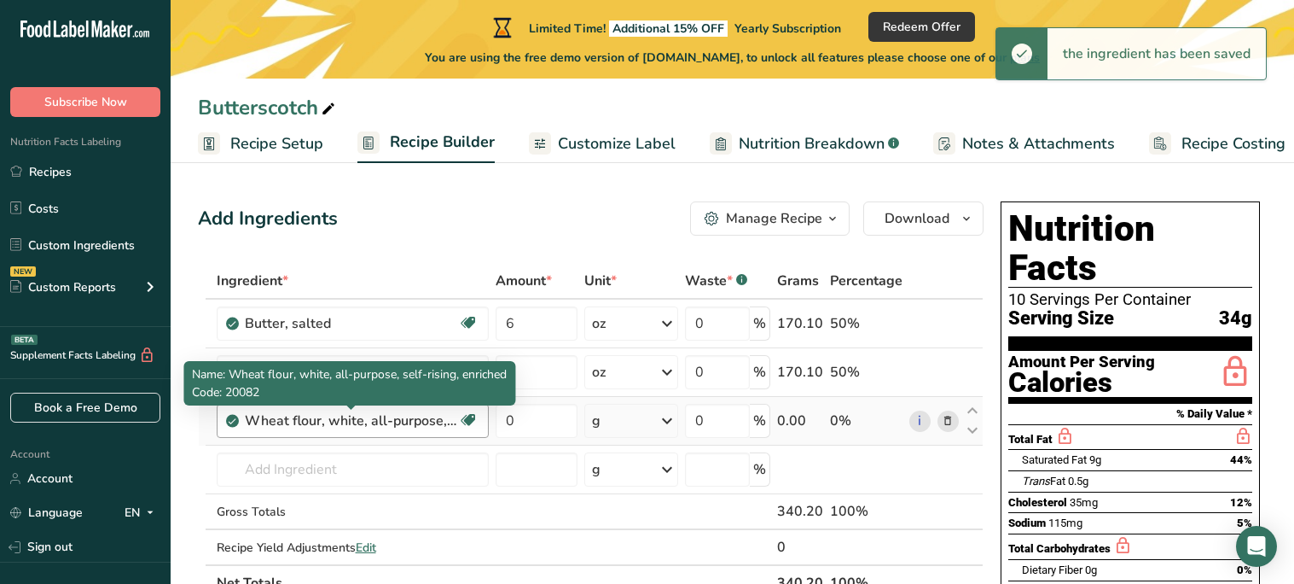
click at [392, 419] on div "Wheat flour, white, all-purpose, self-rising, enriched" at bounding box center [351, 420] width 213 height 20
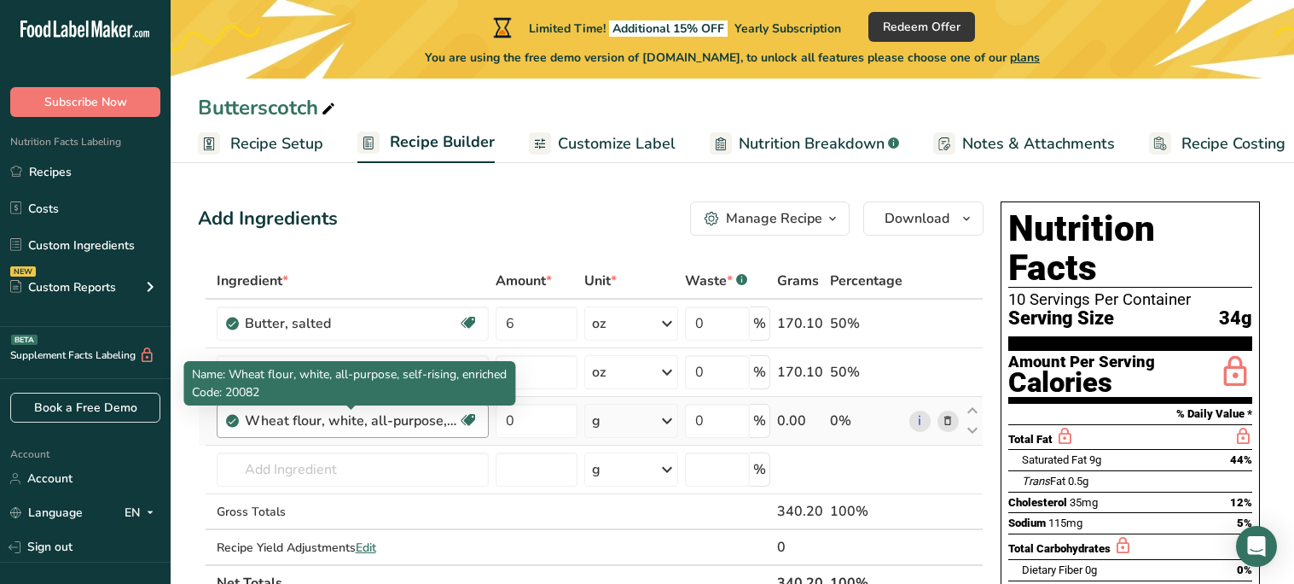
click at [385, 423] on div "Wheat flour, white, all-purpose, self-rising, enriched" at bounding box center [351, 420] width 213 height 20
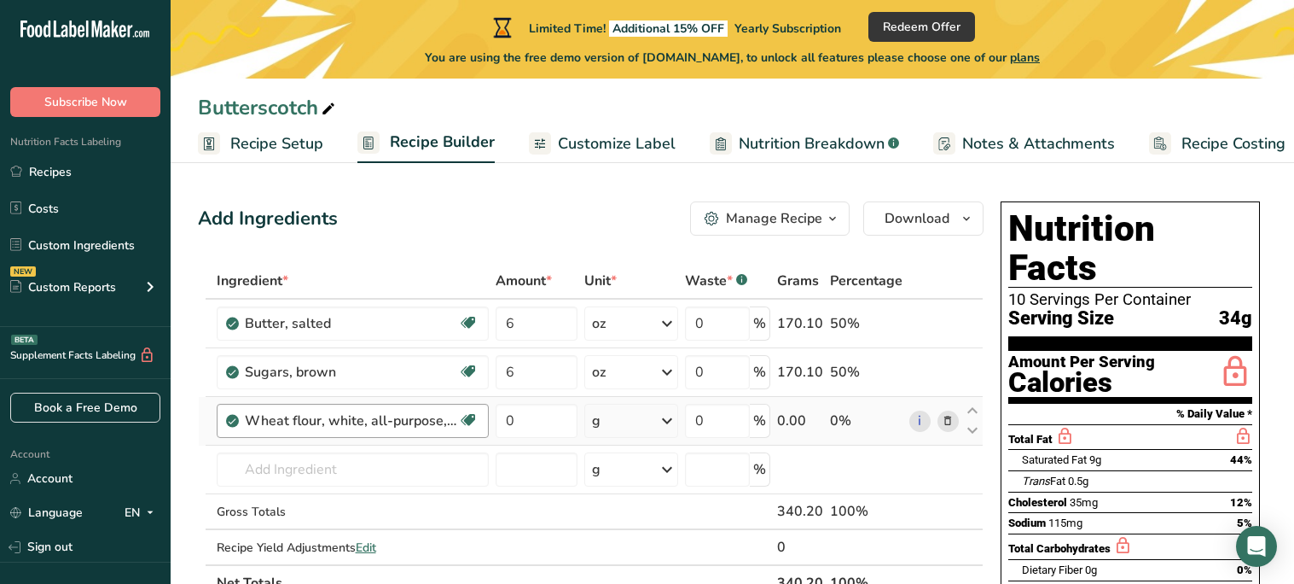
click at [385, 423] on div "Wheat flour, white, all-purpose, self-rising, enriched" at bounding box center [351, 420] width 213 height 20
click at [943, 417] on icon at bounding box center [948, 421] width 12 height 18
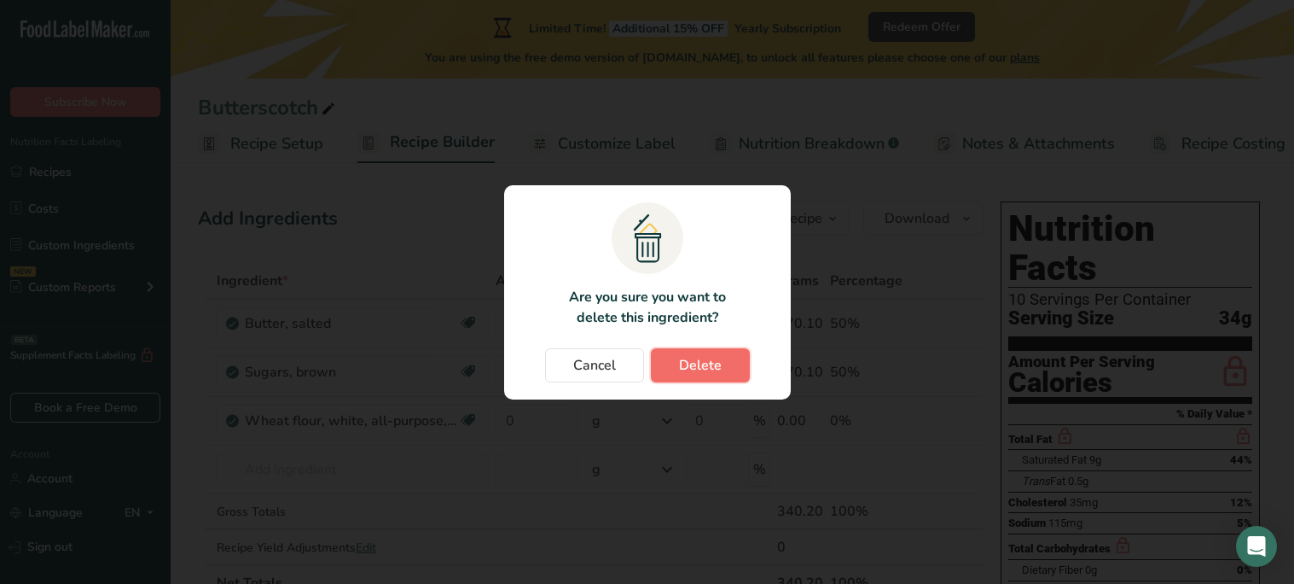
click at [707, 378] on button "Delete" at bounding box center [700, 365] width 99 height 34
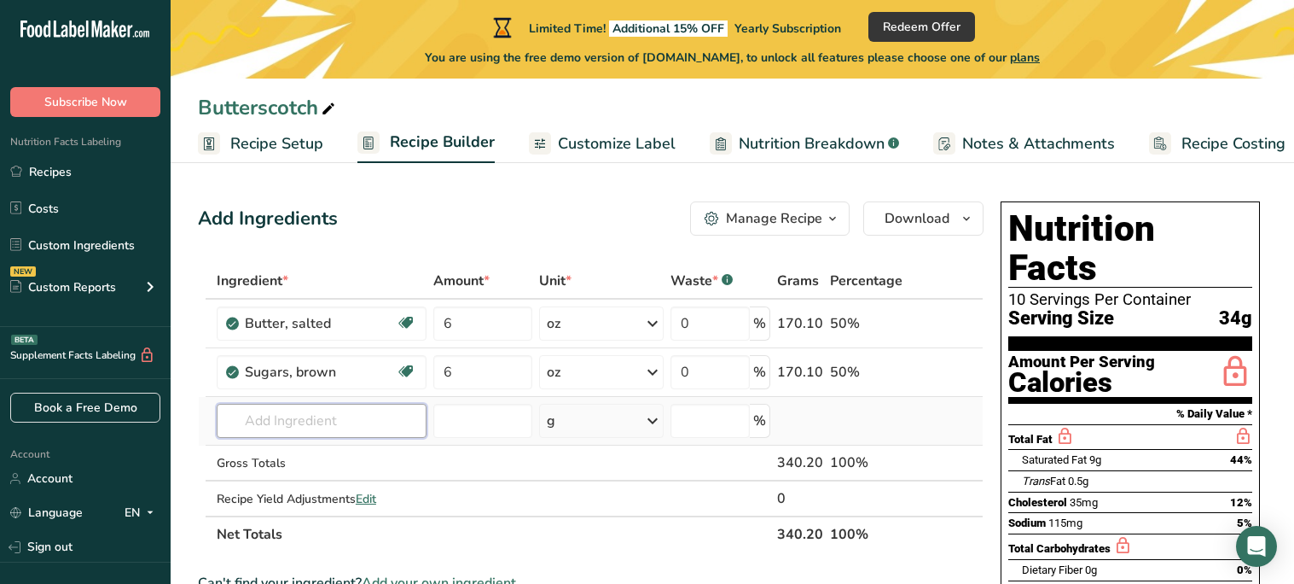
click at [259, 428] on input "text" at bounding box center [322, 421] width 211 height 34
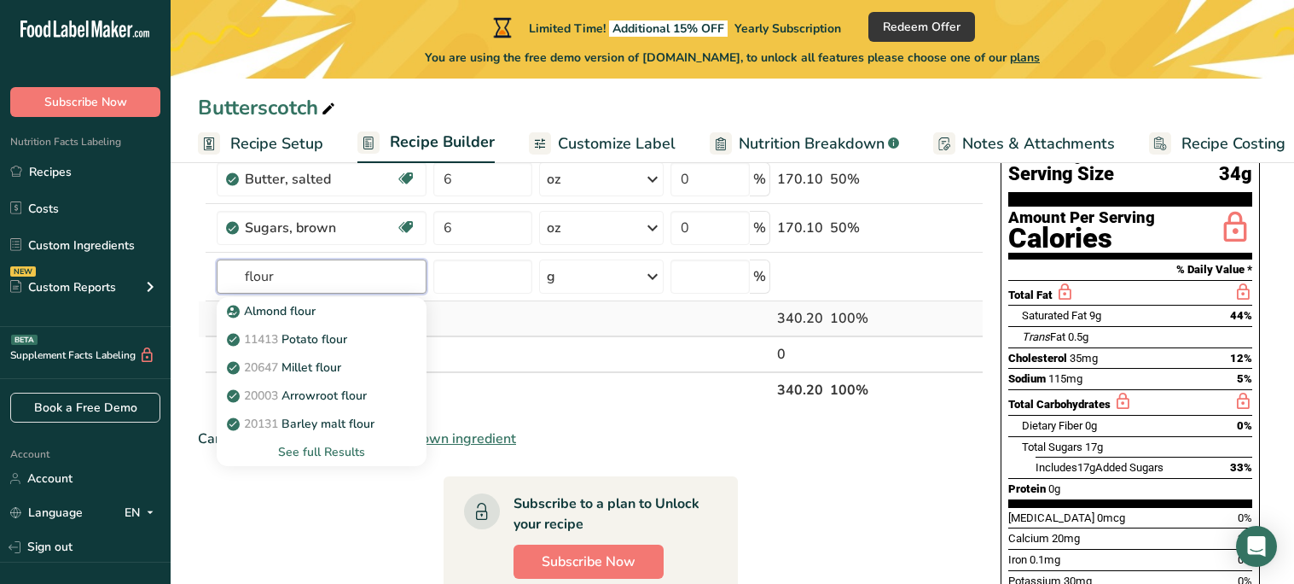
scroll to position [135, 0]
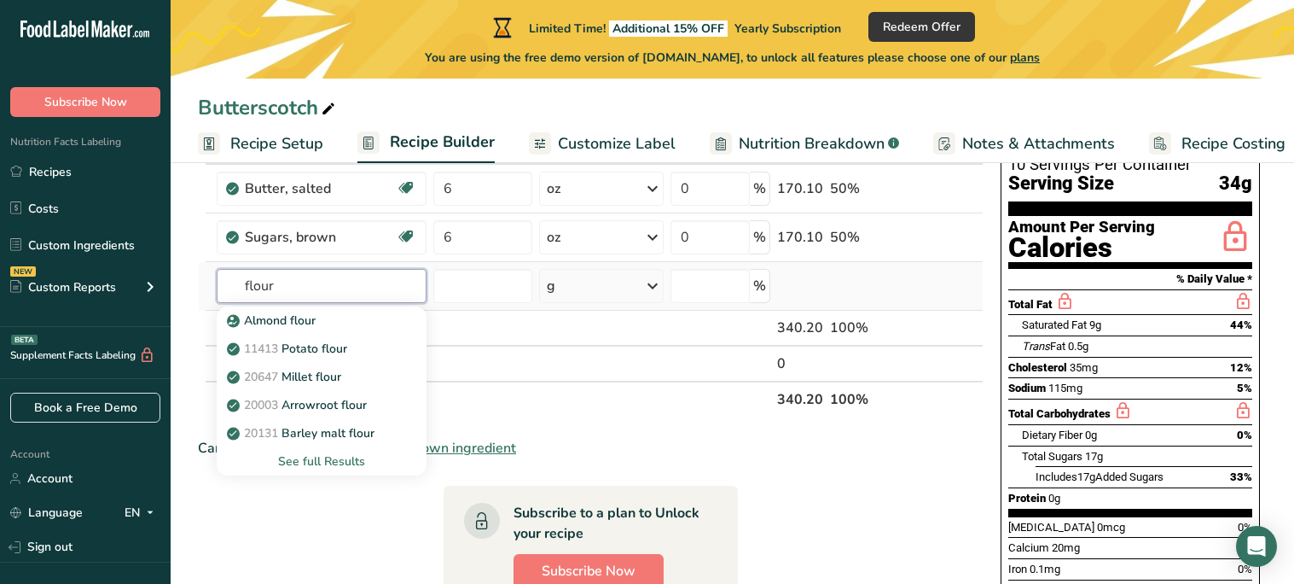
type input "flour"
click at [349, 463] on div "See full Results" at bounding box center [321, 461] width 183 height 18
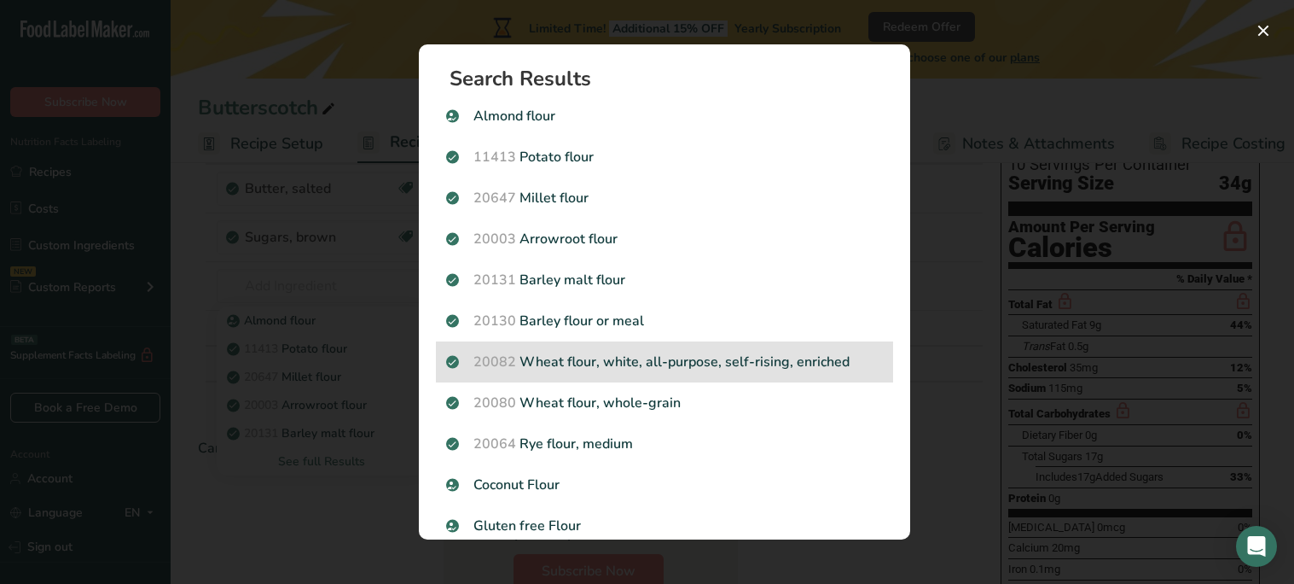
click at [754, 358] on p "20082 Wheat flour, white, all-purpose, self-rising, enriched" at bounding box center [664, 362] width 437 height 20
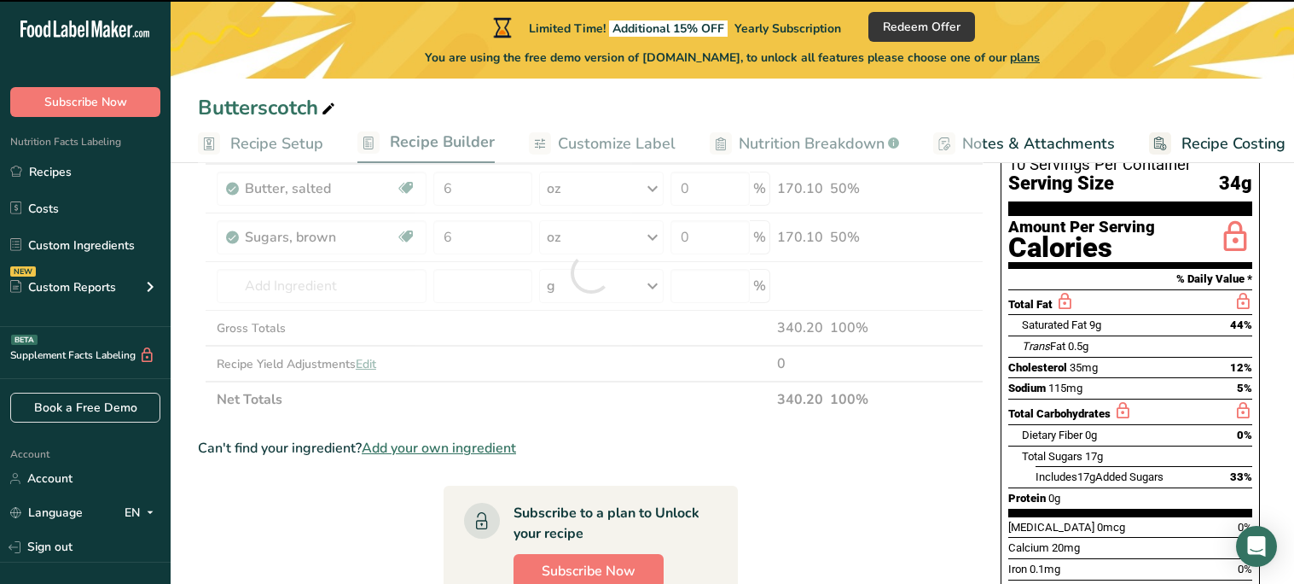
type input "0"
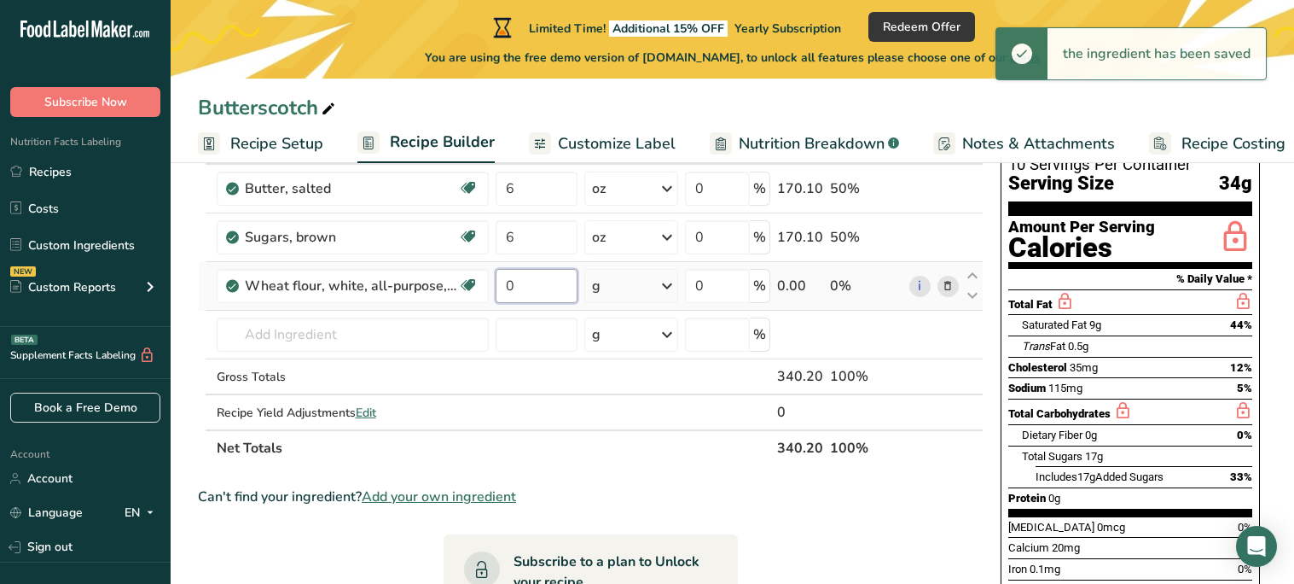
click at [526, 297] on input "0" at bounding box center [537, 286] width 82 height 34
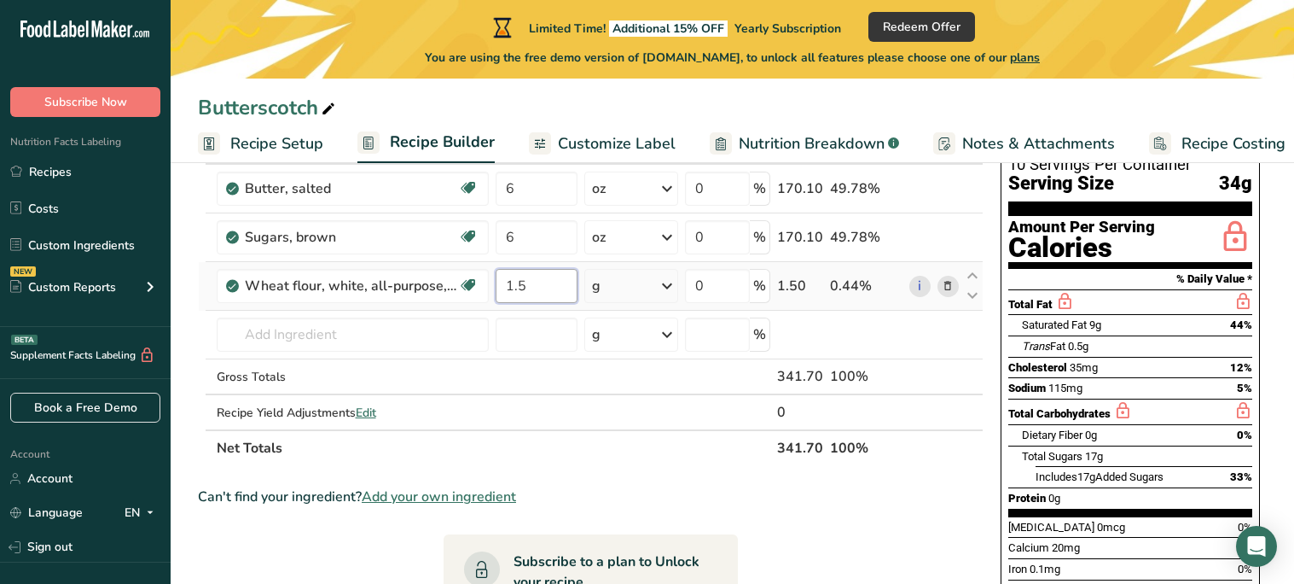
type input "1.5"
click at [671, 288] on div "Ingredient * Amount * Unit * Waste * .a-a{fill:#347362;}.b-a{fill:#fff;} Grams …" at bounding box center [591, 297] width 786 height 338
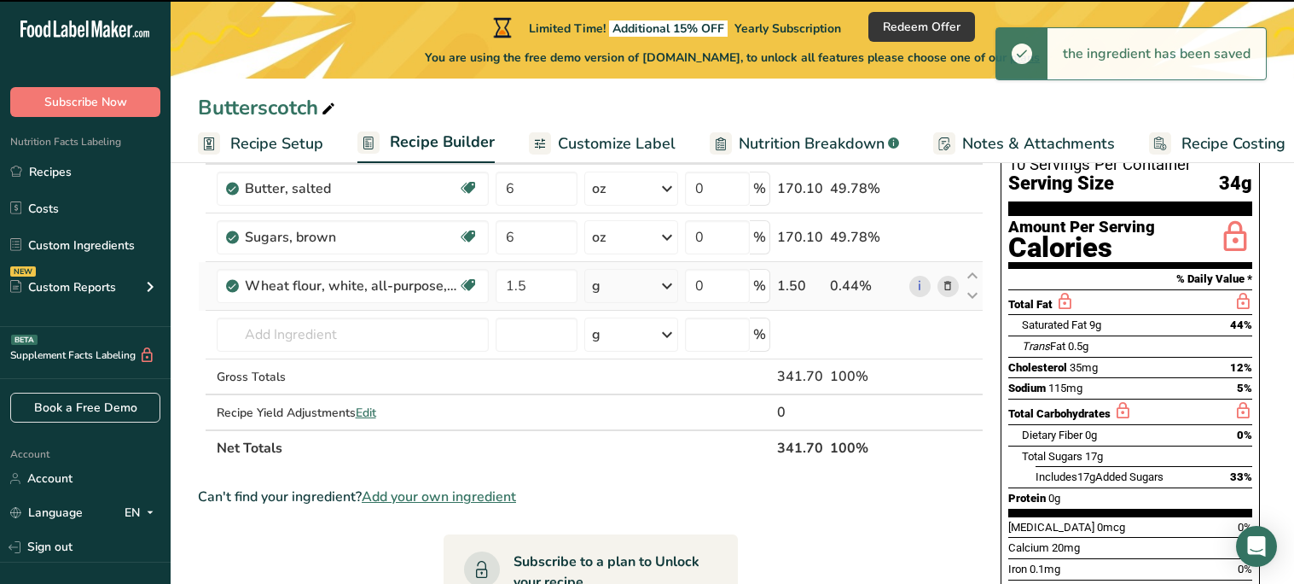
click at [671, 288] on icon at bounding box center [667, 285] width 20 height 31
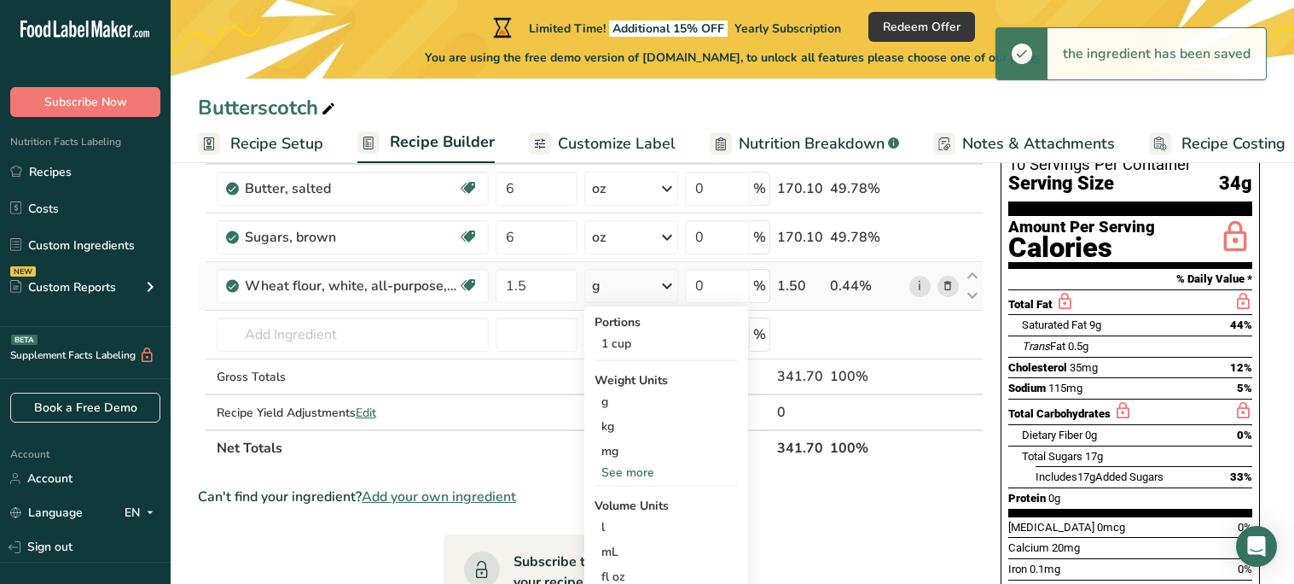
click at [641, 473] on div "See more" at bounding box center [666, 472] width 143 height 18
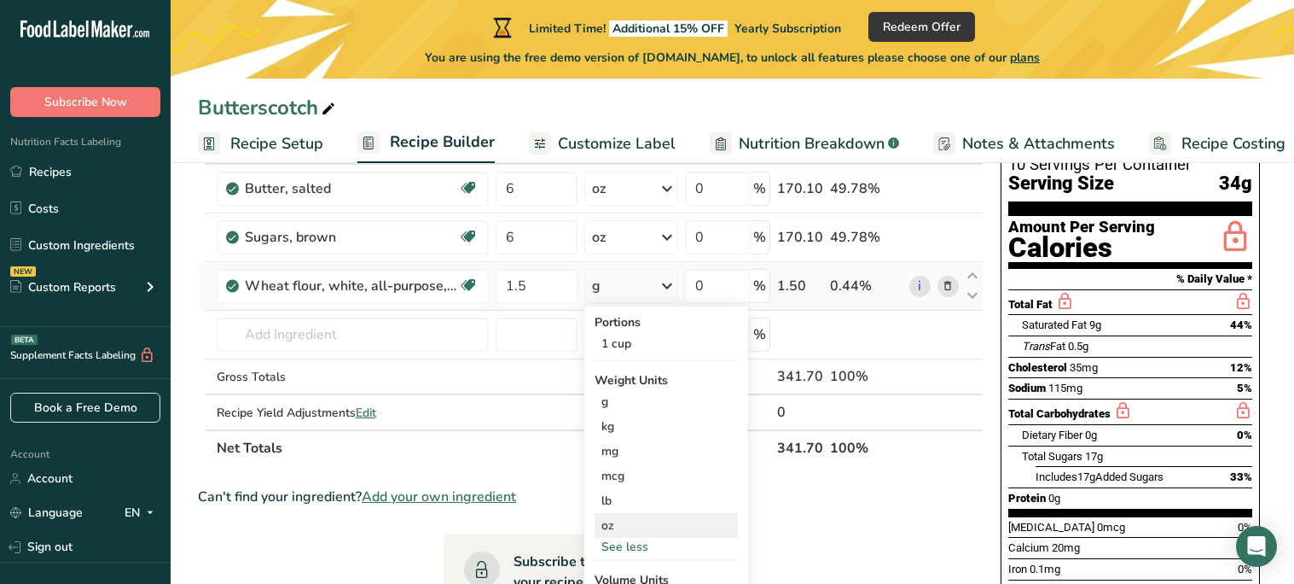
click at [625, 517] on div "oz" at bounding box center [666, 525] width 143 height 25
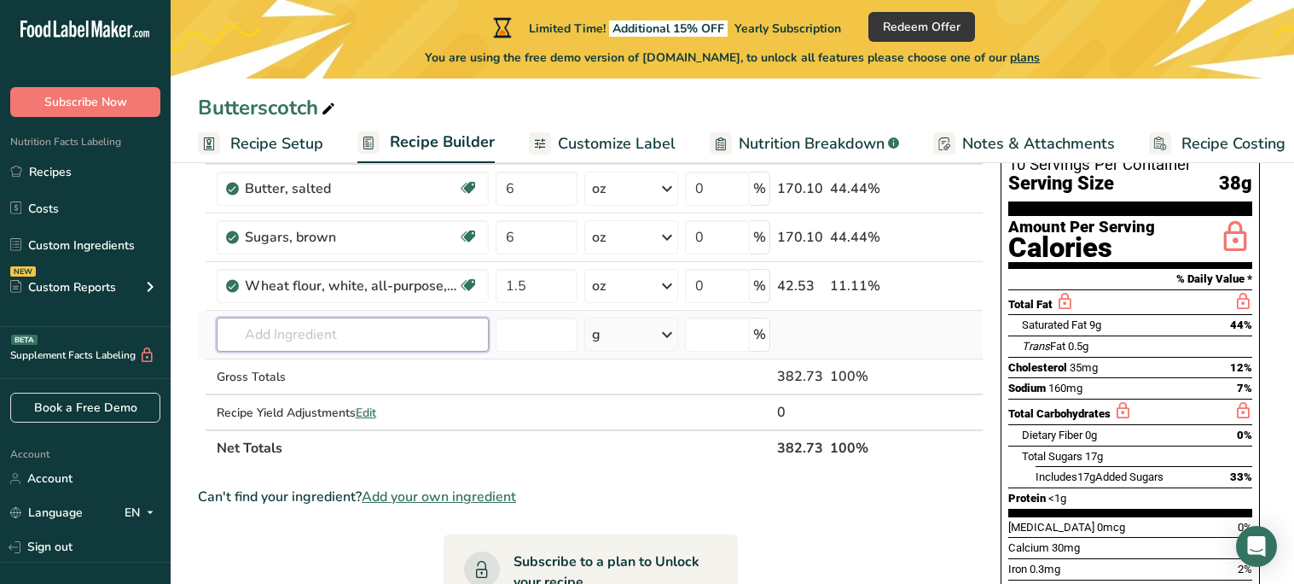
click at [420, 340] on input "text" at bounding box center [353, 334] width 272 height 34
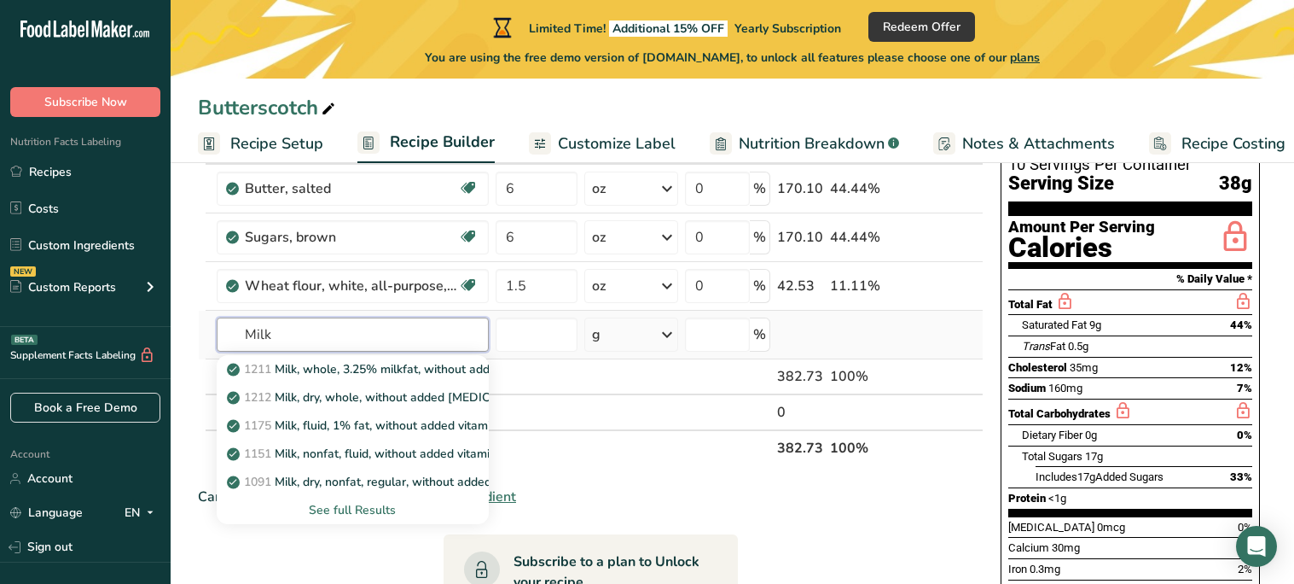
type input "Milk"
click at [333, 509] on div "See full Results" at bounding box center [352, 510] width 245 height 18
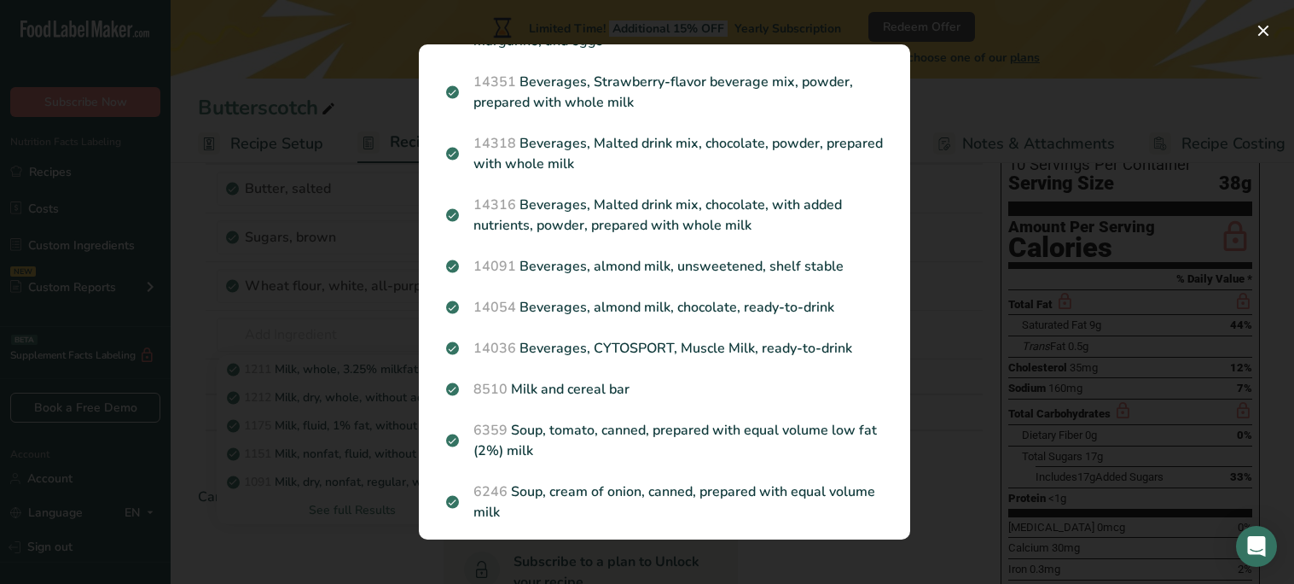
scroll to position [1854, 0]
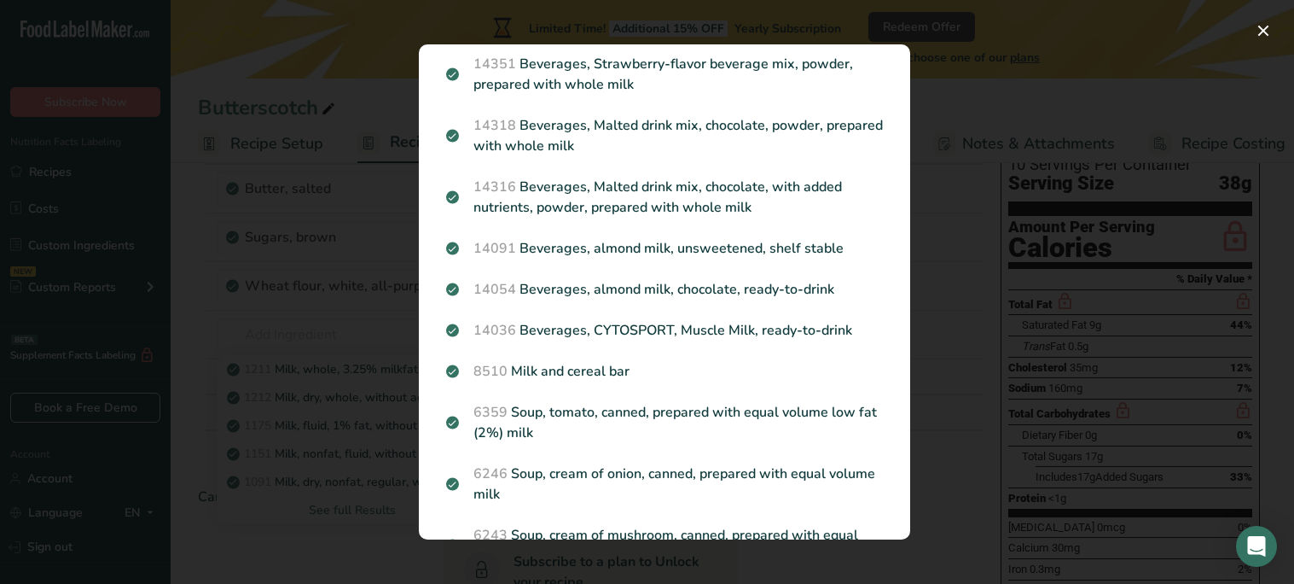
click at [300, 323] on div "Search results modal" at bounding box center [647, 292] width 1294 height 584
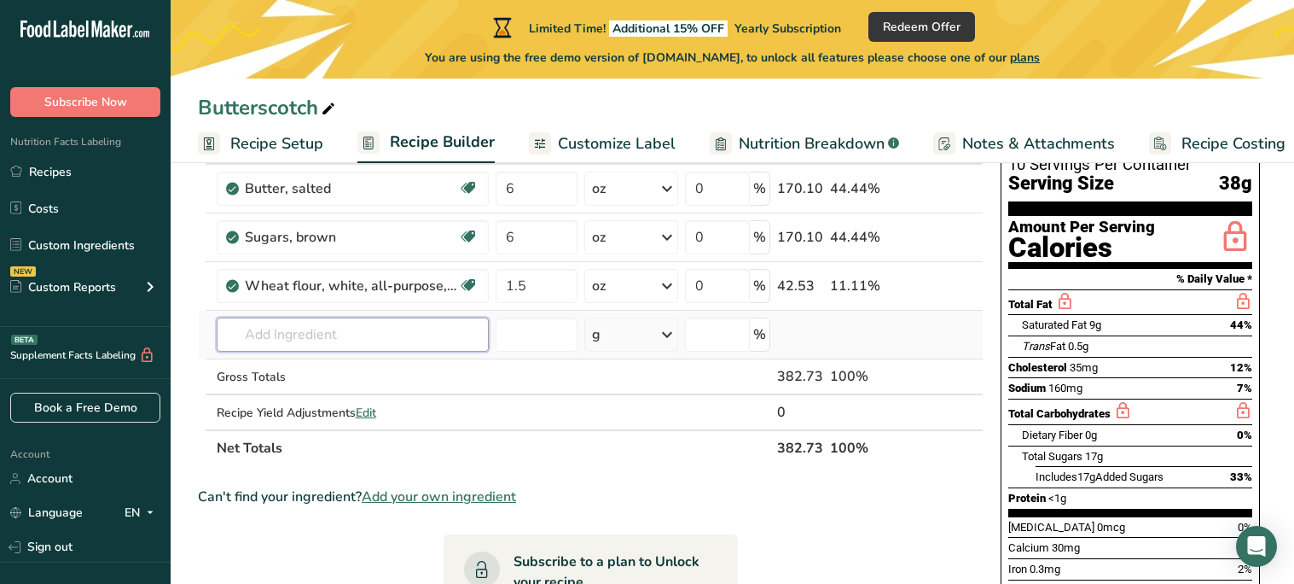
click at [304, 342] on input "text" at bounding box center [353, 334] width 272 height 34
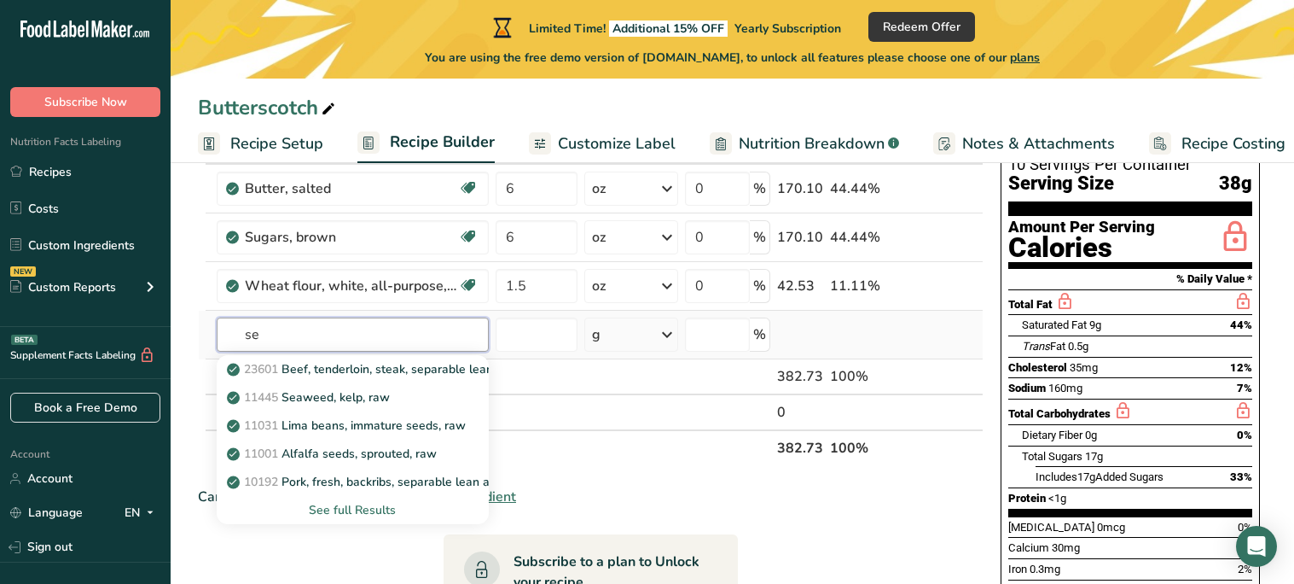
type input "s"
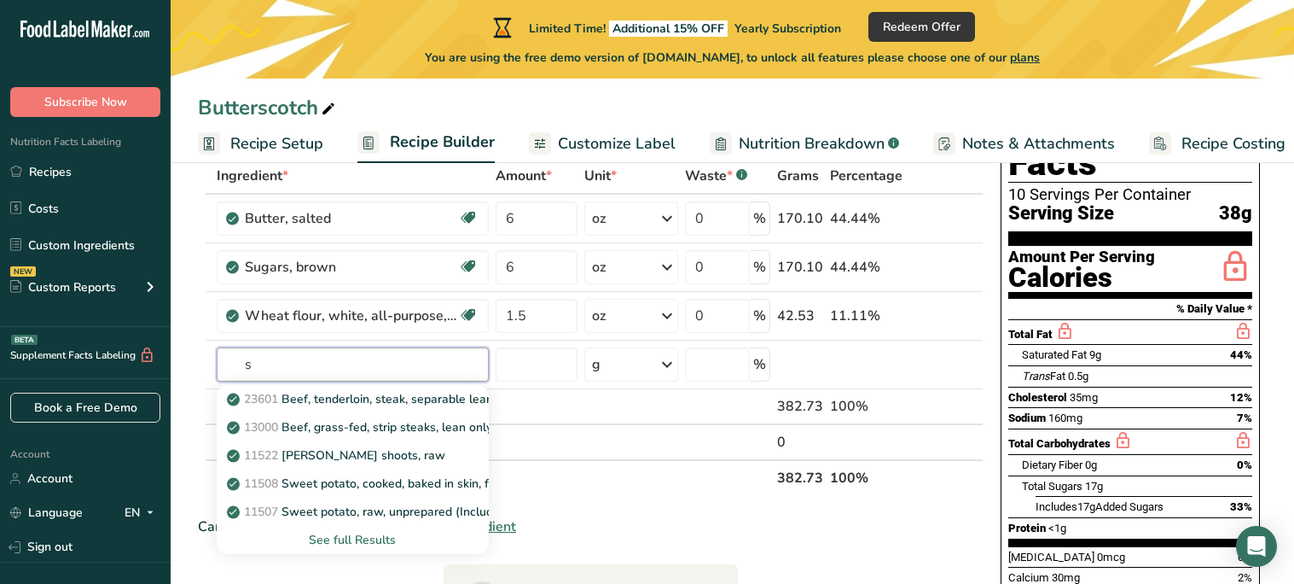
scroll to position [102, 0]
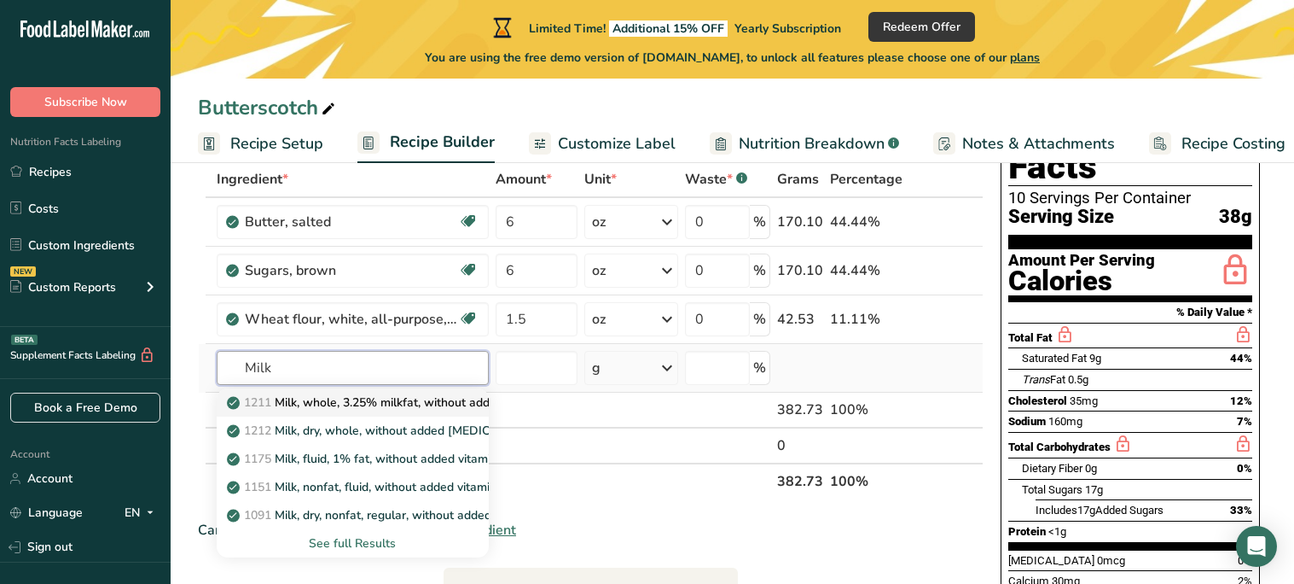
type input "Milk"
click at [424, 409] on p "1211 Milk, whole, 3.25% milkfat, without added vitamin A and [MEDICAL_DATA]" at bounding box center [457, 402] width 455 height 18
type input "Milk, whole, 3.25% milkfat, without added vitamin A and [MEDICAL_DATA]"
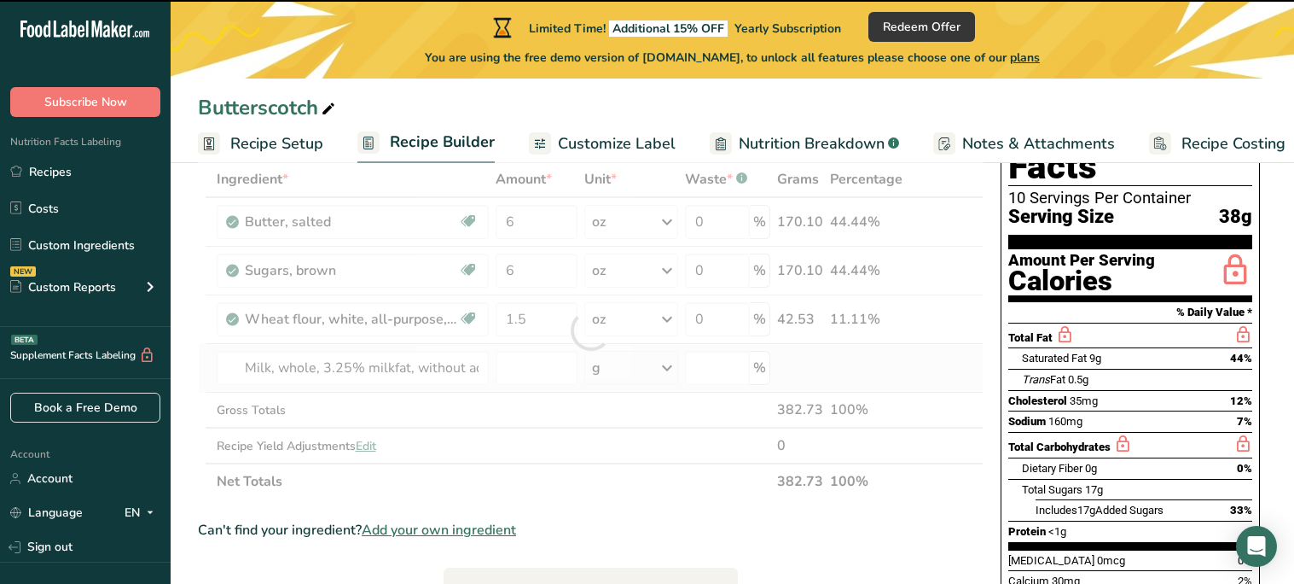
type input "0"
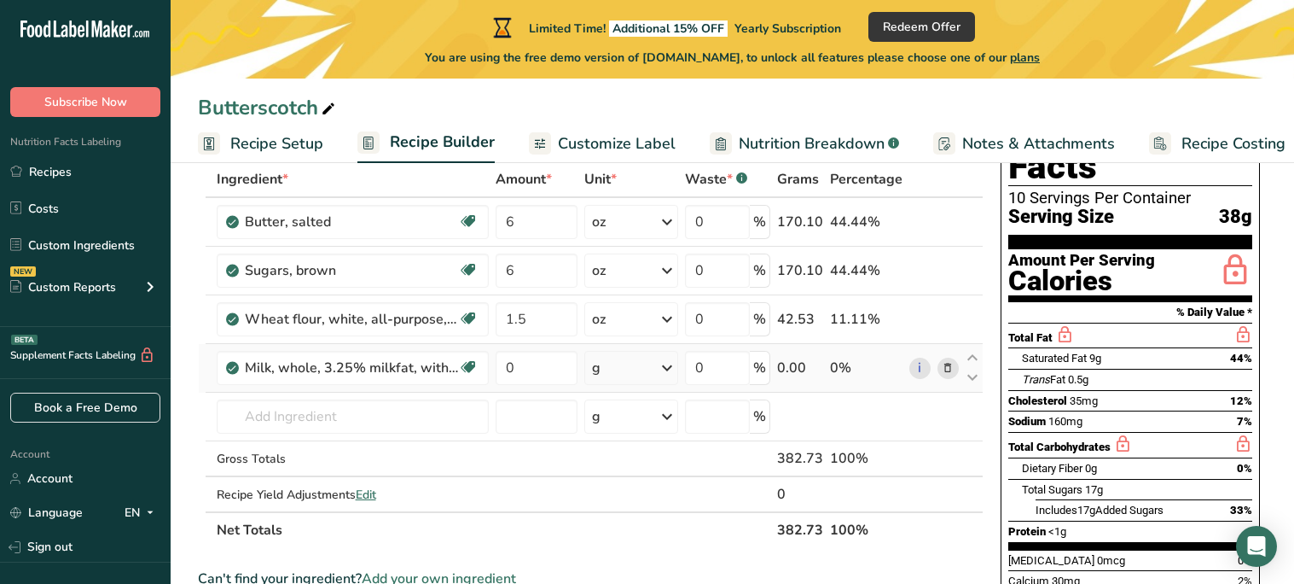
click at [666, 369] on icon at bounding box center [667, 367] width 20 height 31
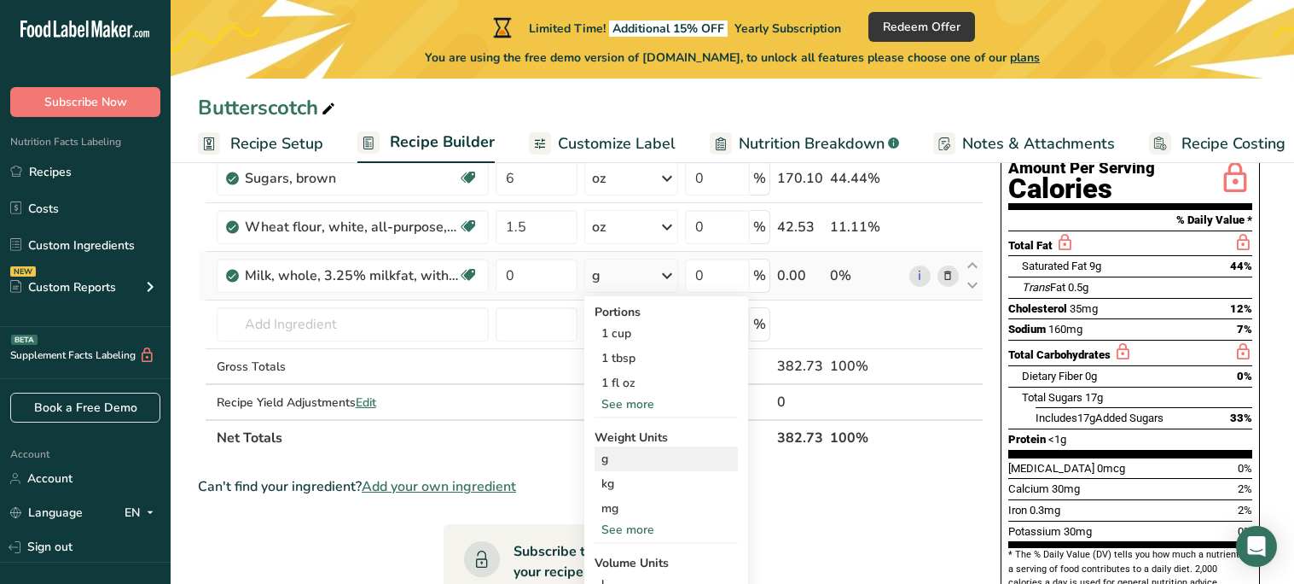
scroll to position [192, 0]
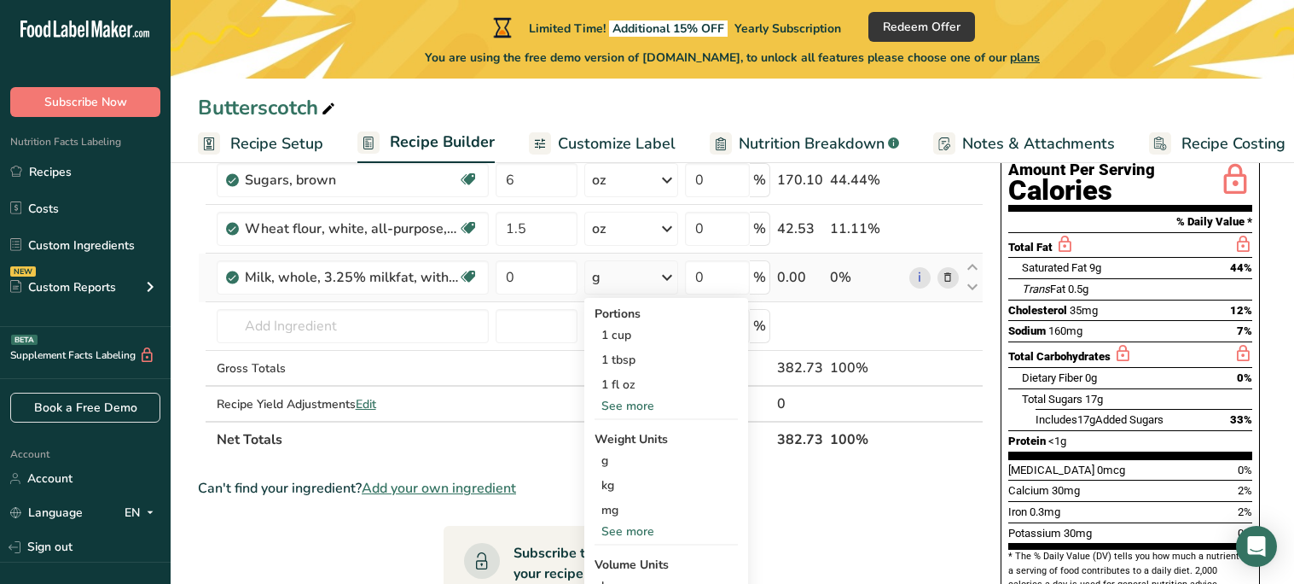
click at [636, 405] on div "See more" at bounding box center [666, 406] width 143 height 18
click at [624, 384] on div "1 fl oz" at bounding box center [666, 384] width 143 height 25
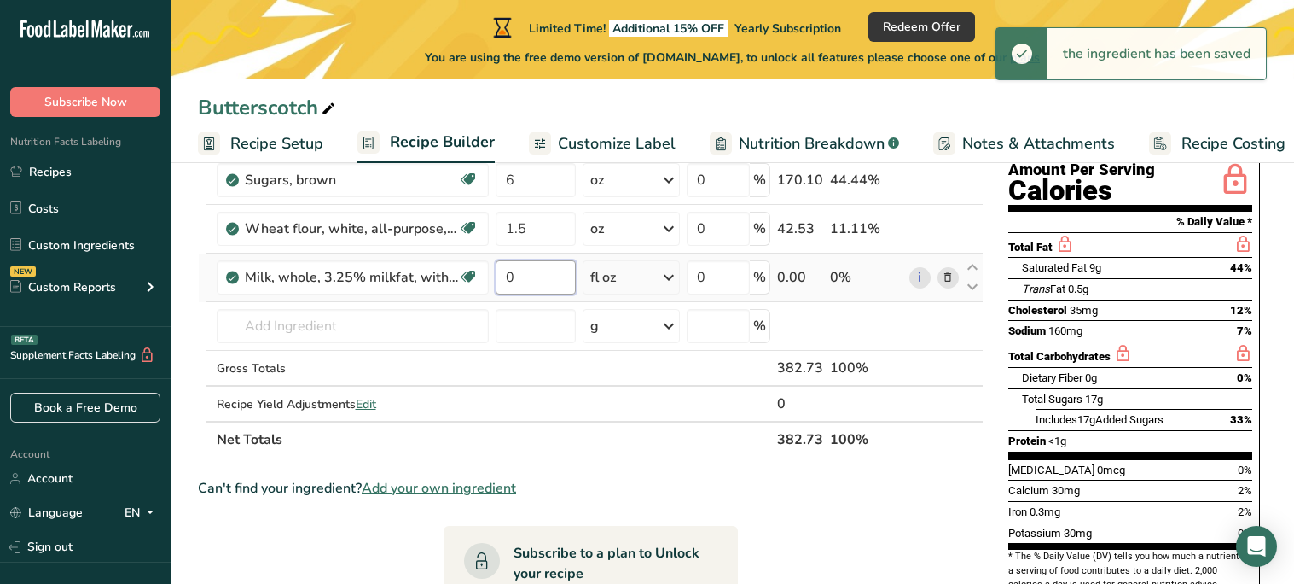
click at [523, 280] on input "0" at bounding box center [536, 277] width 80 height 34
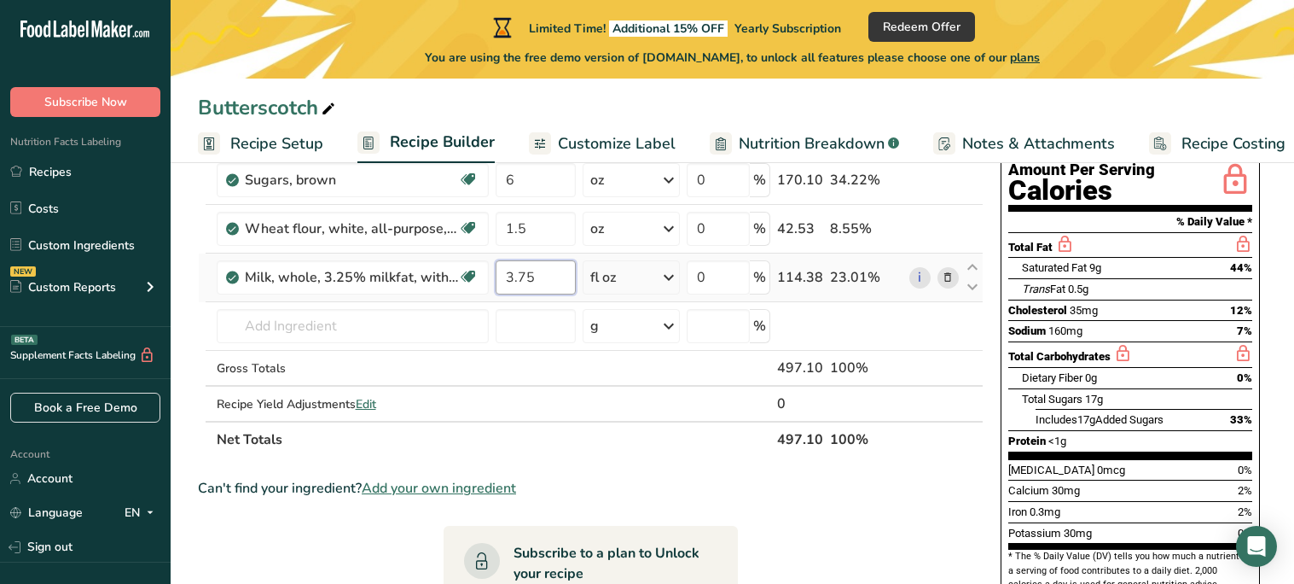
type input "3.75"
click at [559, 416] on div "Ingredient * Amount * Unit * Waste * .a-a{fill:#347362;}.b-a{fill:#fff;} Grams …" at bounding box center [591, 264] width 786 height 387
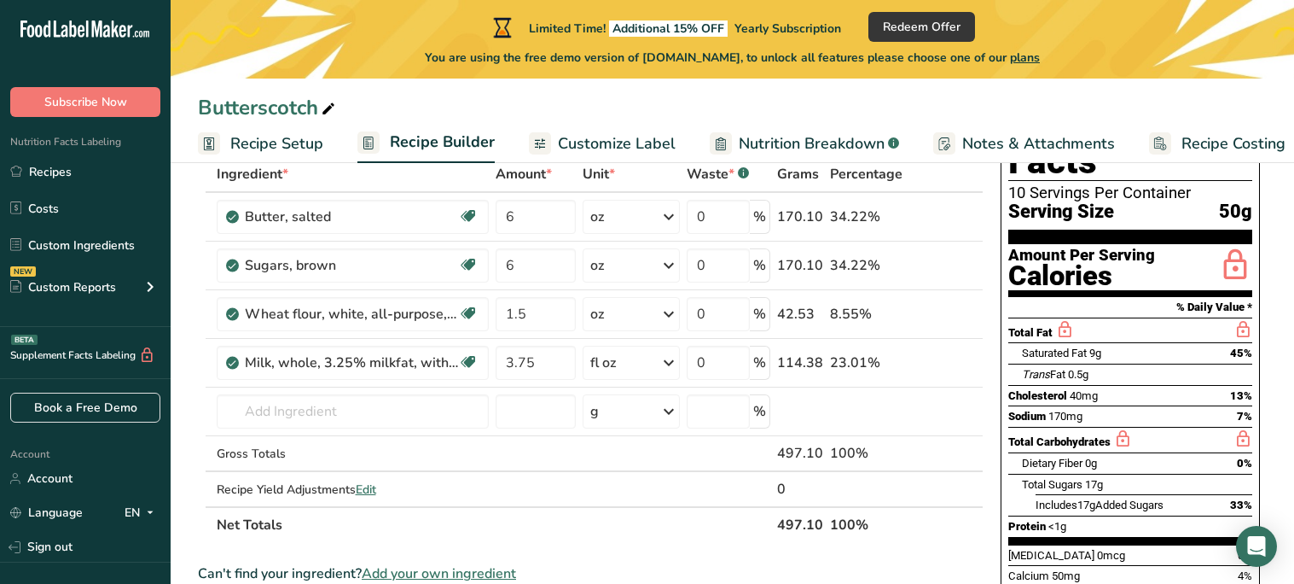
scroll to position [0, 0]
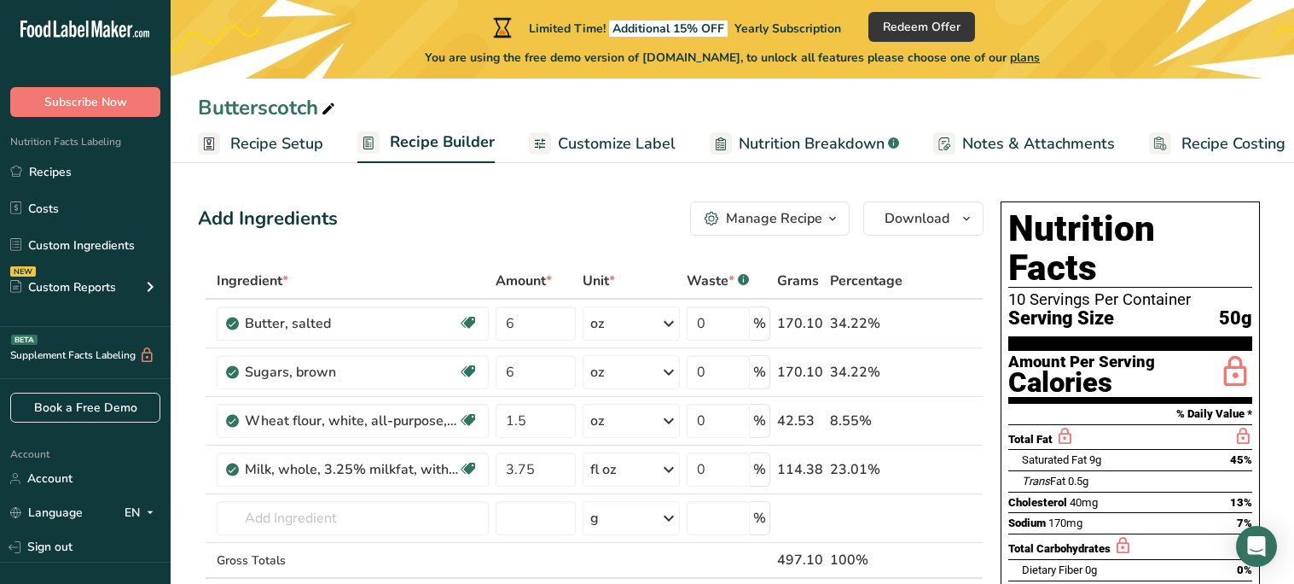
click at [567, 147] on span "Customize Label" at bounding box center [617, 143] width 118 height 23
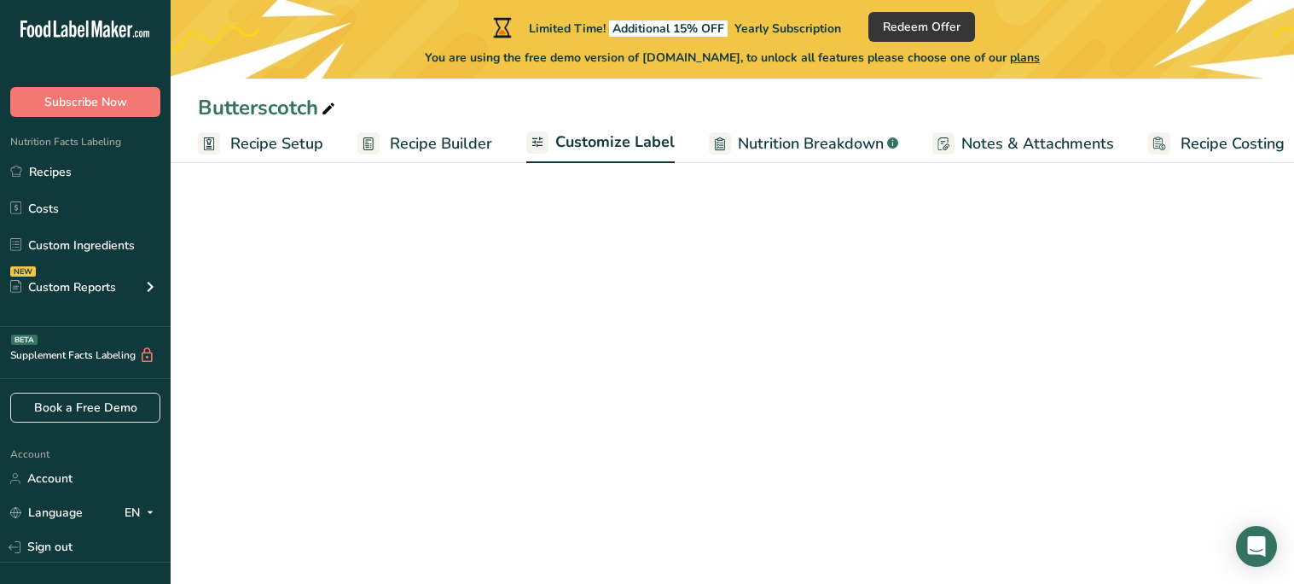
scroll to position [0, 16]
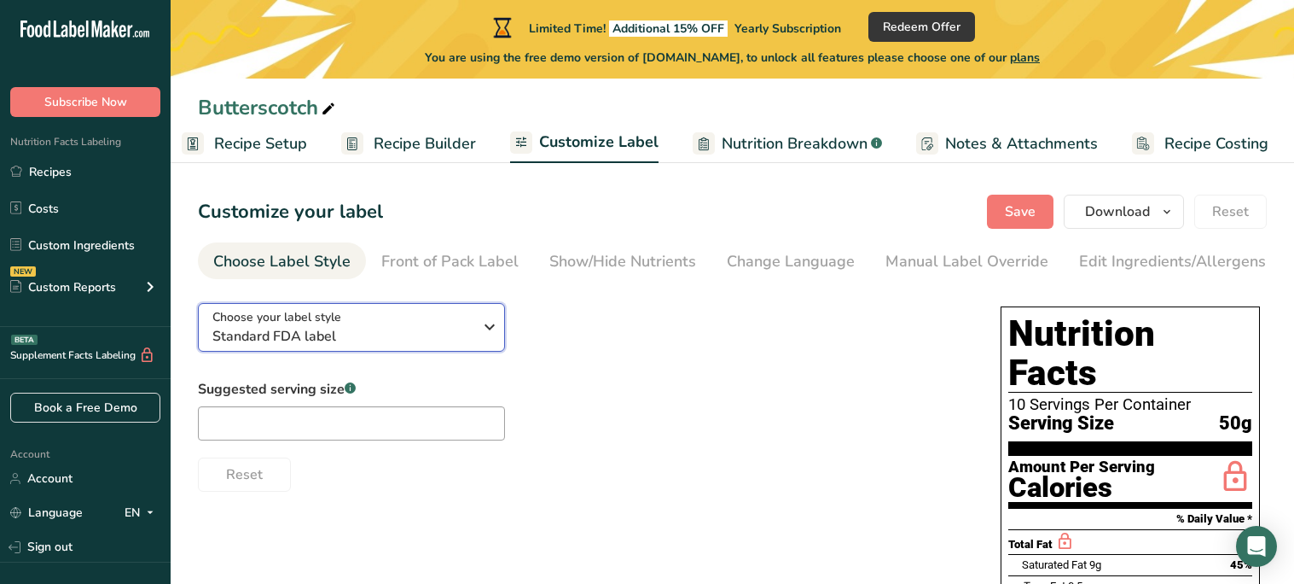
click at [488, 342] on icon "button" at bounding box center [490, 326] width 20 height 31
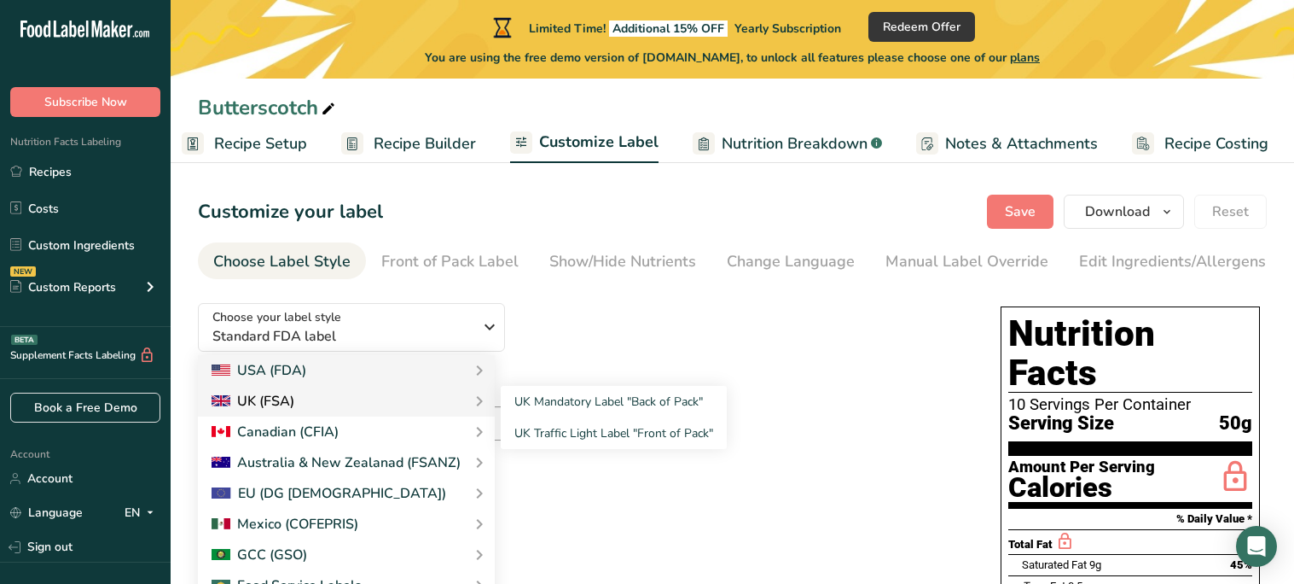
click at [433, 402] on div "UK (FSA)" at bounding box center [347, 401] width 270 height 20
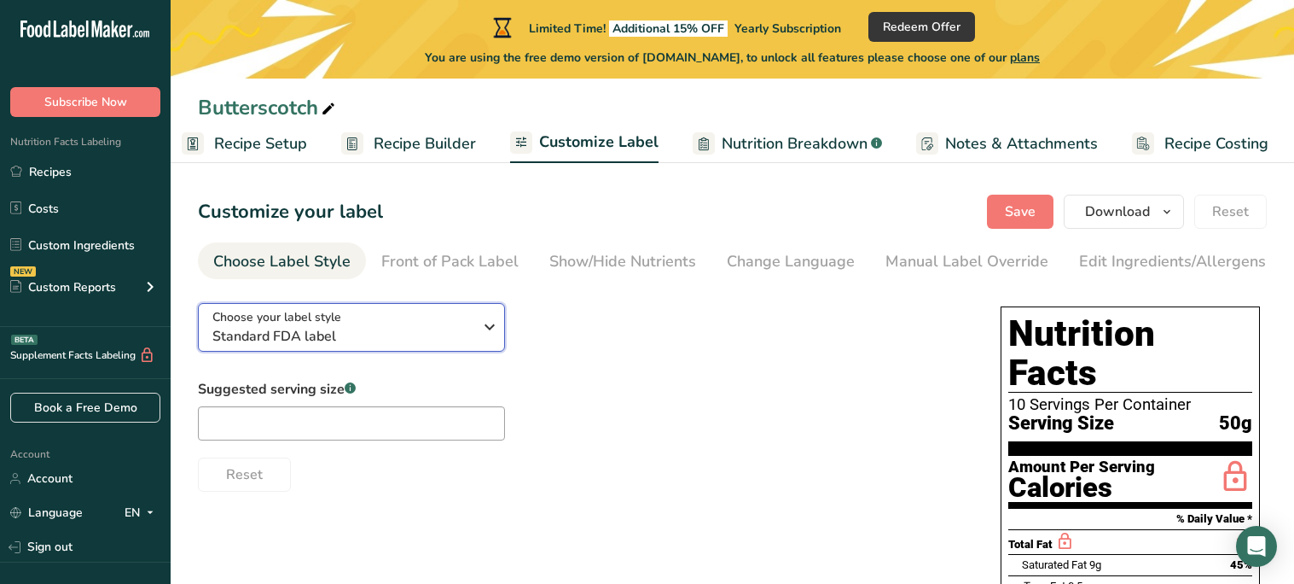
click at [480, 340] on icon "button" at bounding box center [490, 326] width 20 height 31
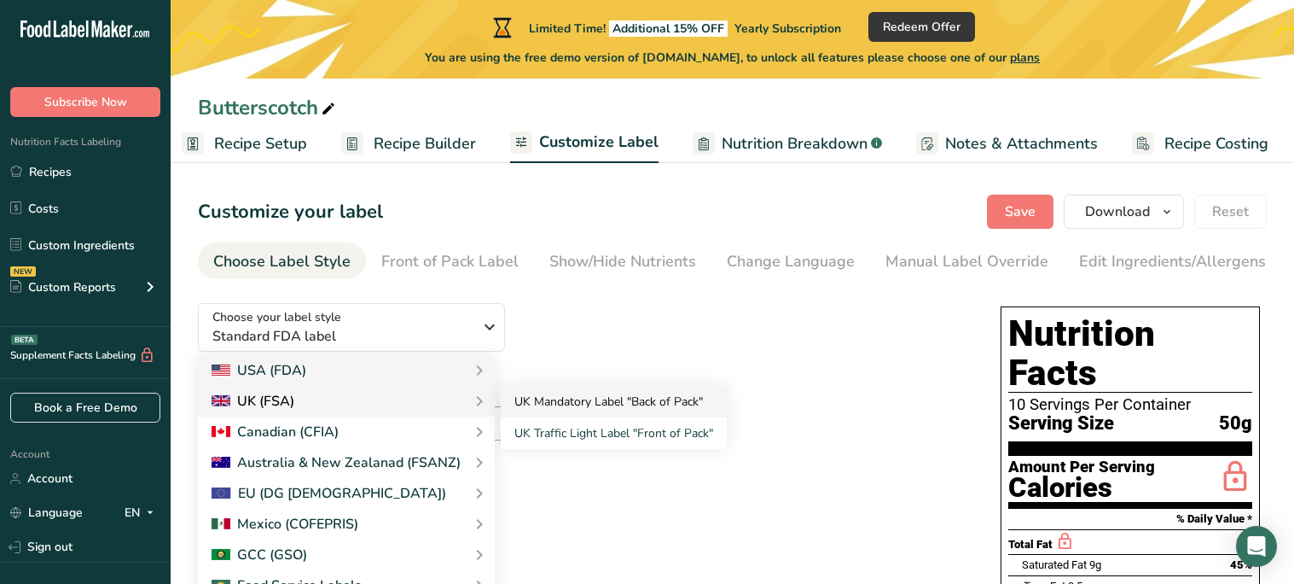
click at [568, 412] on link "UK Mandatory Label "Back of Pack"" at bounding box center [614, 402] width 226 height 32
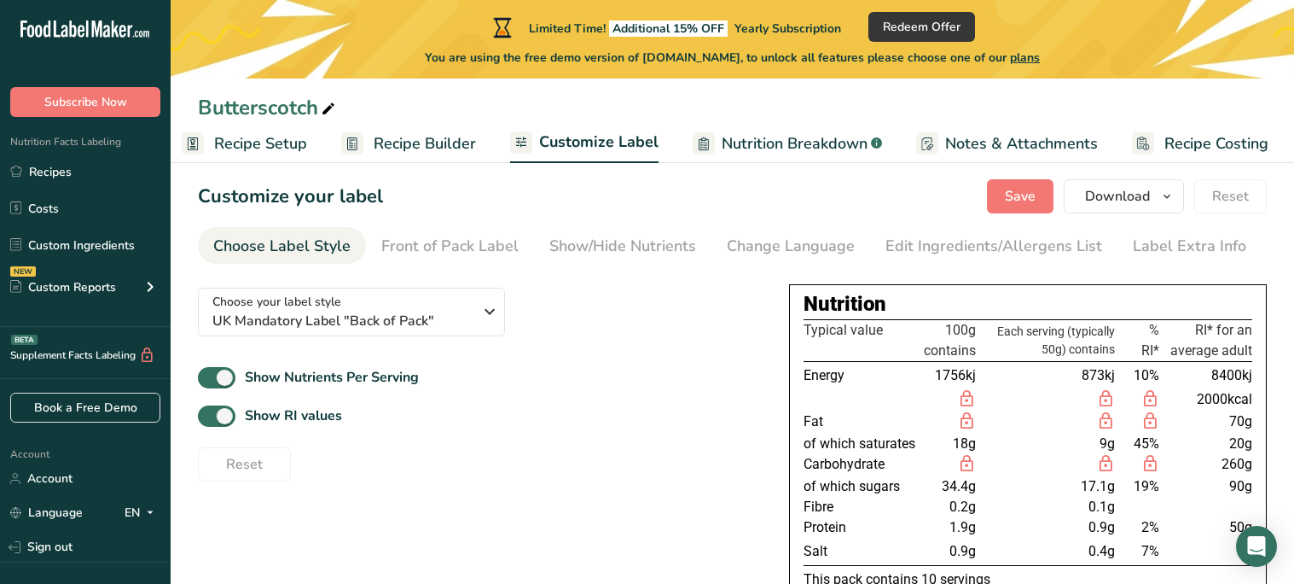
scroll to position [18, 0]
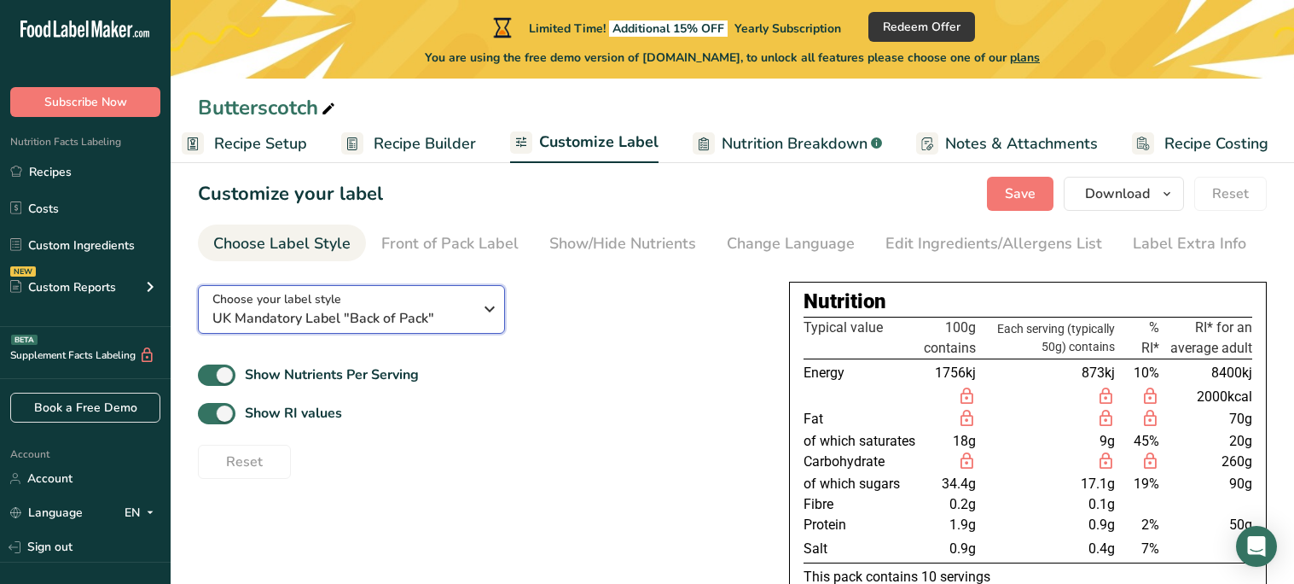
click at [483, 321] on icon "button" at bounding box center [490, 309] width 20 height 31
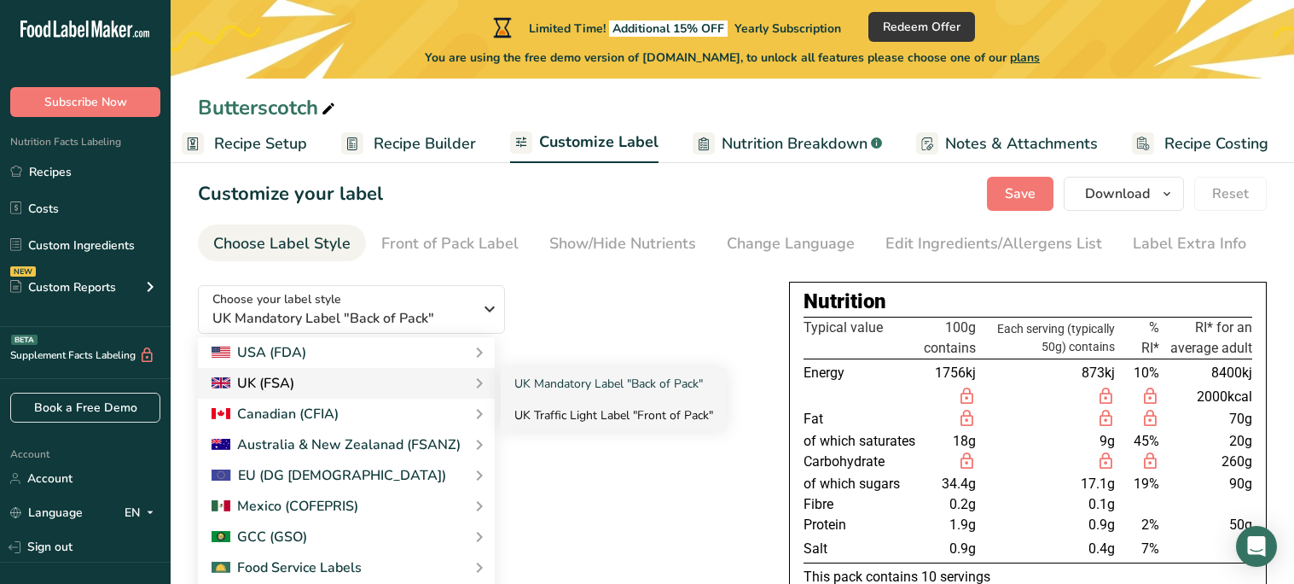
click at [555, 422] on link "UK Traffic Light Label "Front of Pack"" at bounding box center [614, 415] width 226 height 32
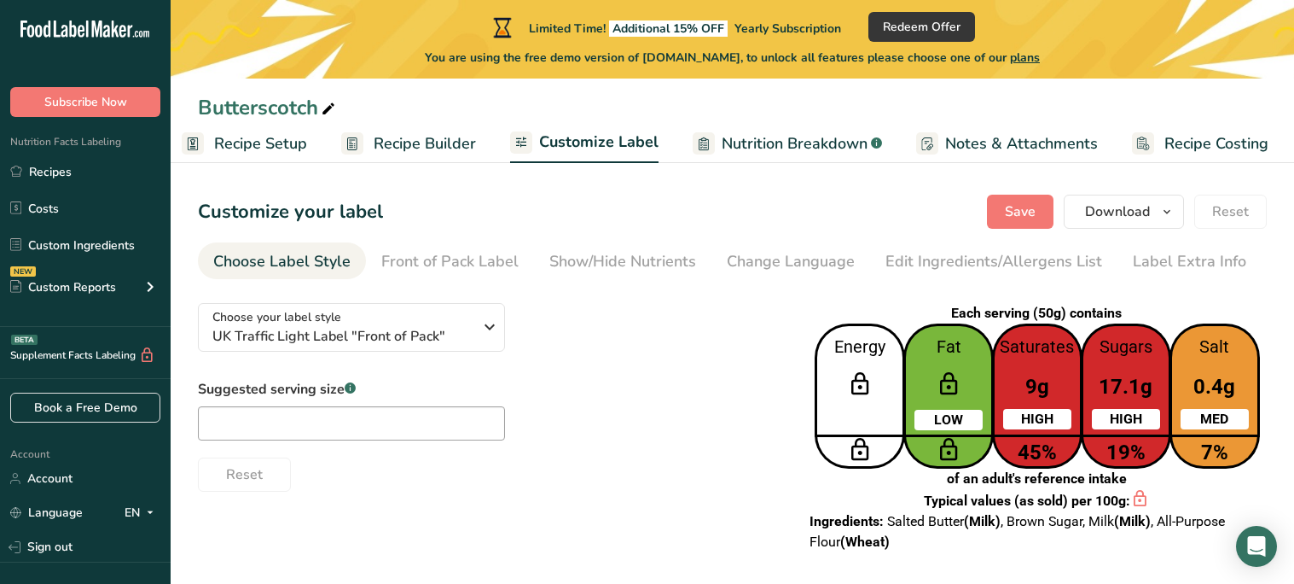
scroll to position [9, 0]
